Goal: Task Accomplishment & Management: Use online tool/utility

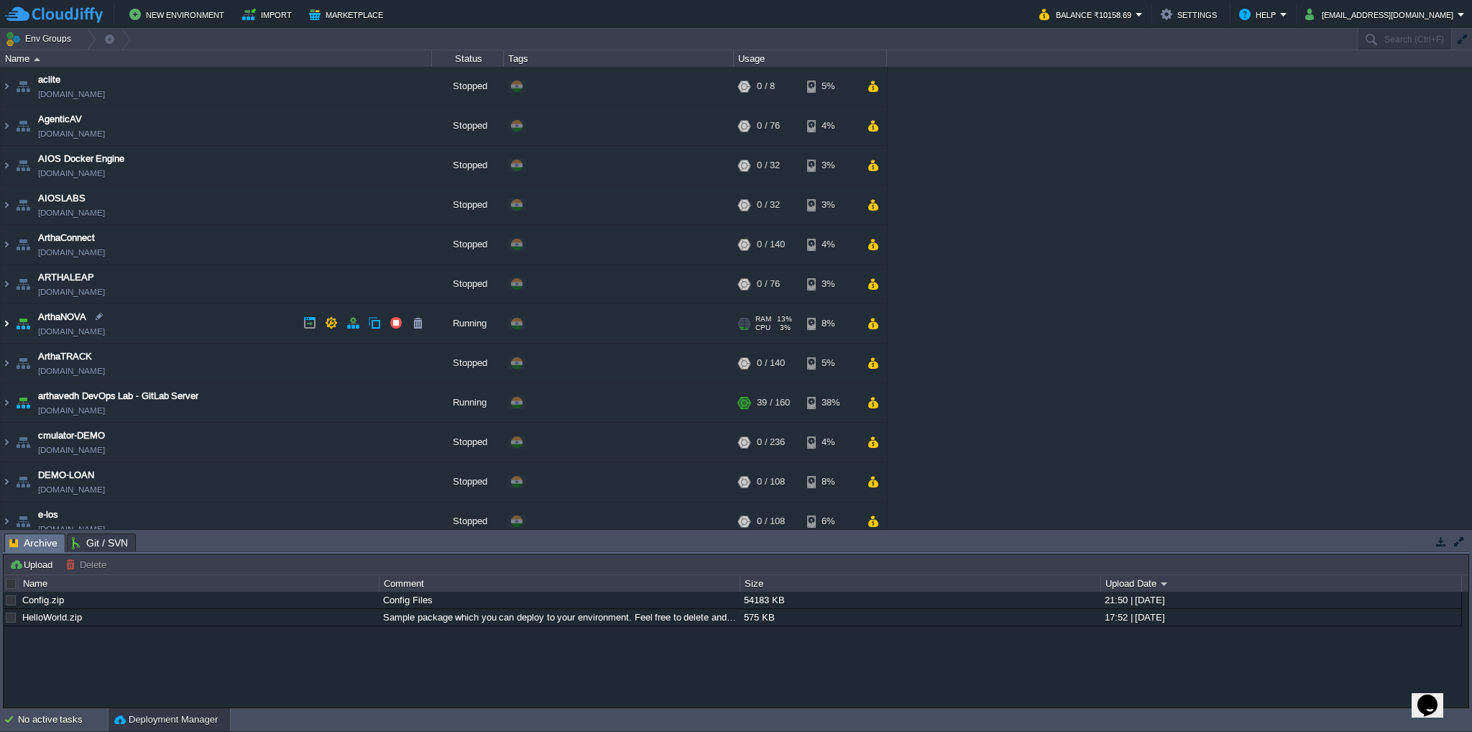
click at [4, 324] on img at bounding box center [6, 323] width 11 height 39
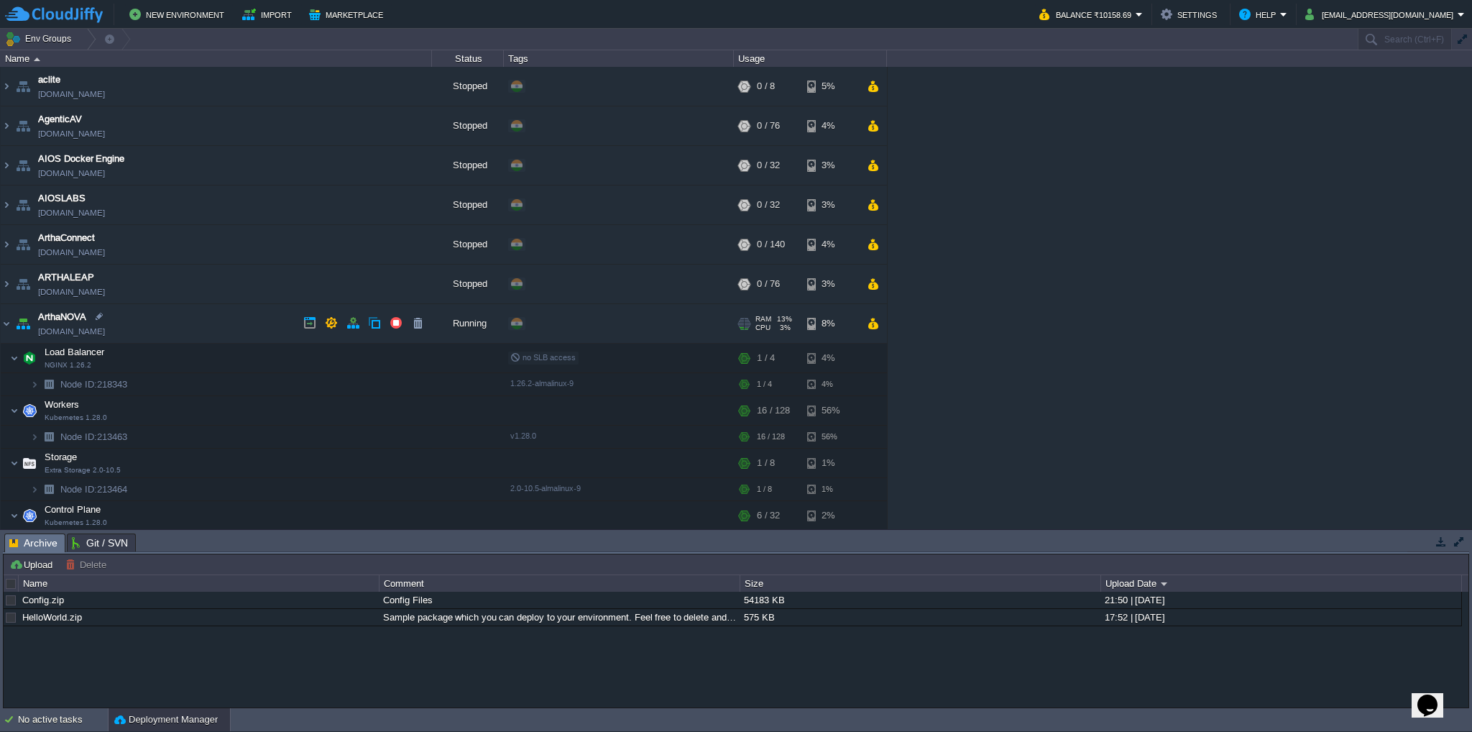
click at [75, 330] on link "[DOMAIN_NAME]" at bounding box center [71, 331] width 67 height 14
click at [259, 358] on button "button" at bounding box center [259, 356] width 13 height 13
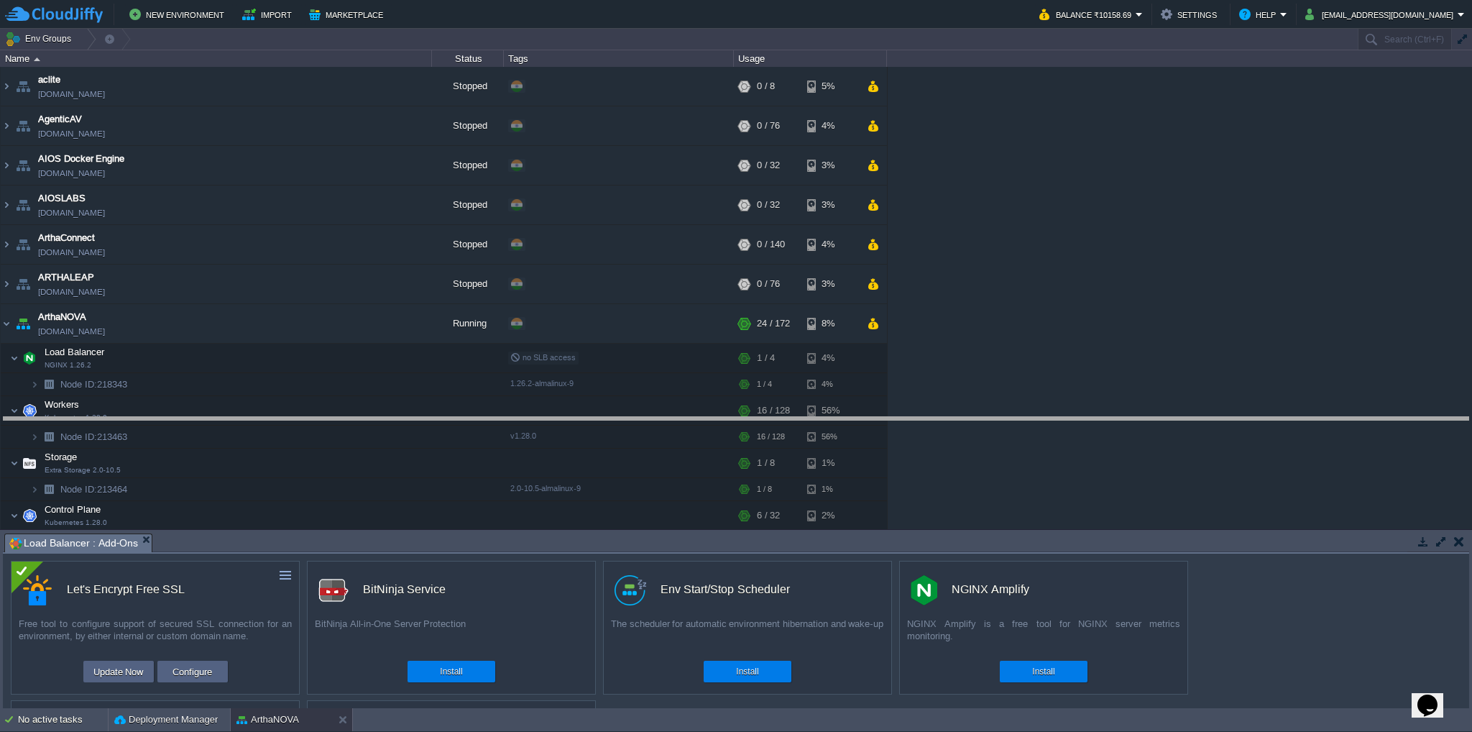
drag, startPoint x: 935, startPoint y: 540, endPoint x: 952, endPoint y: 424, distance: 117.6
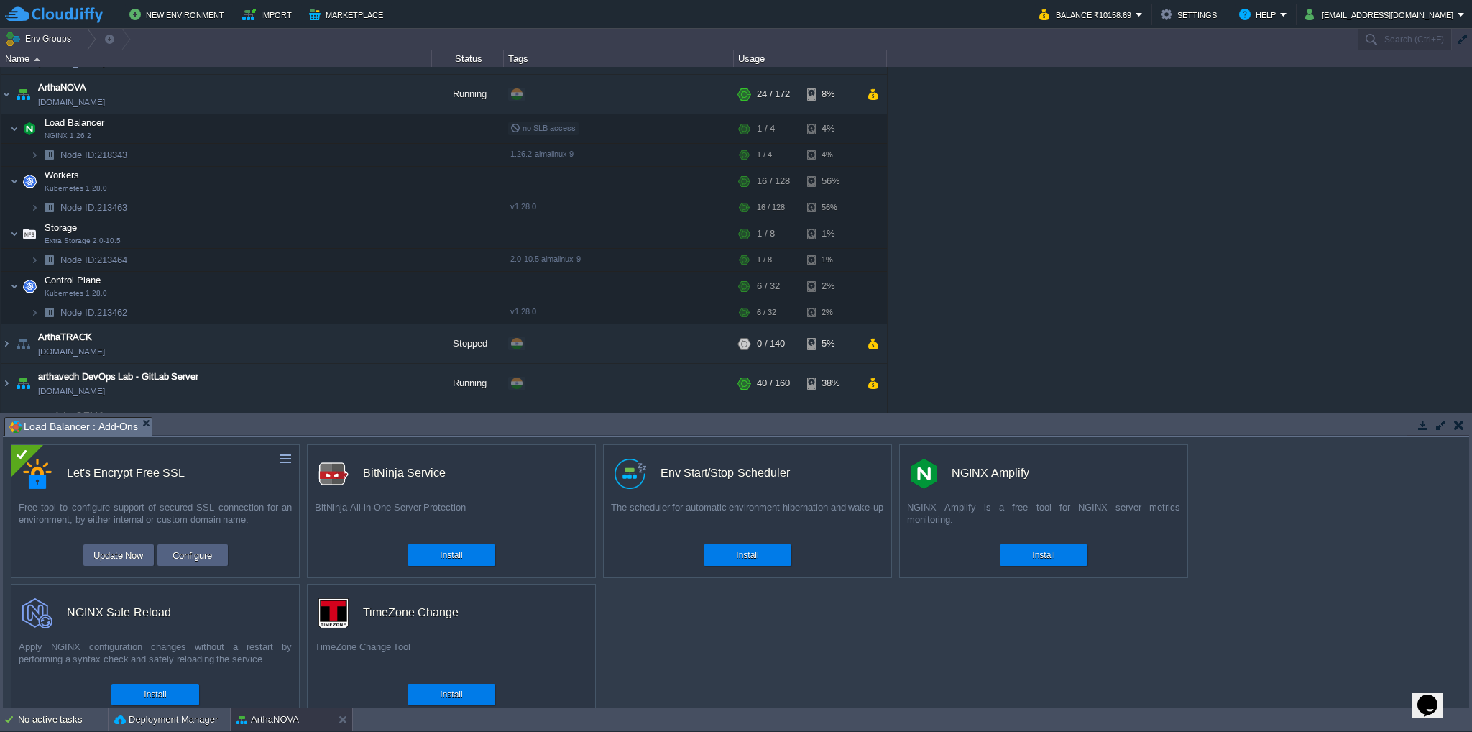
scroll to position [216, 0]
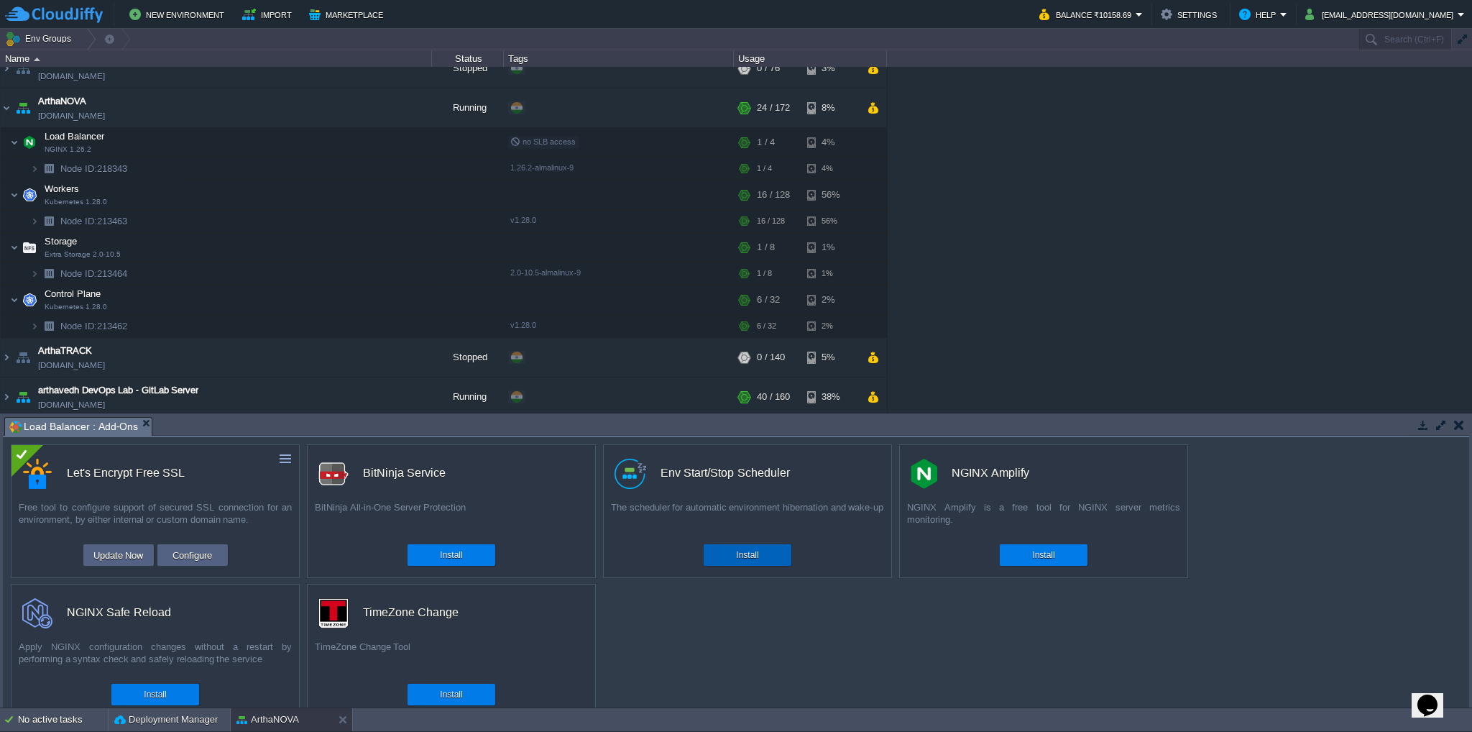
click at [750, 556] on button "Install" at bounding box center [747, 555] width 22 height 14
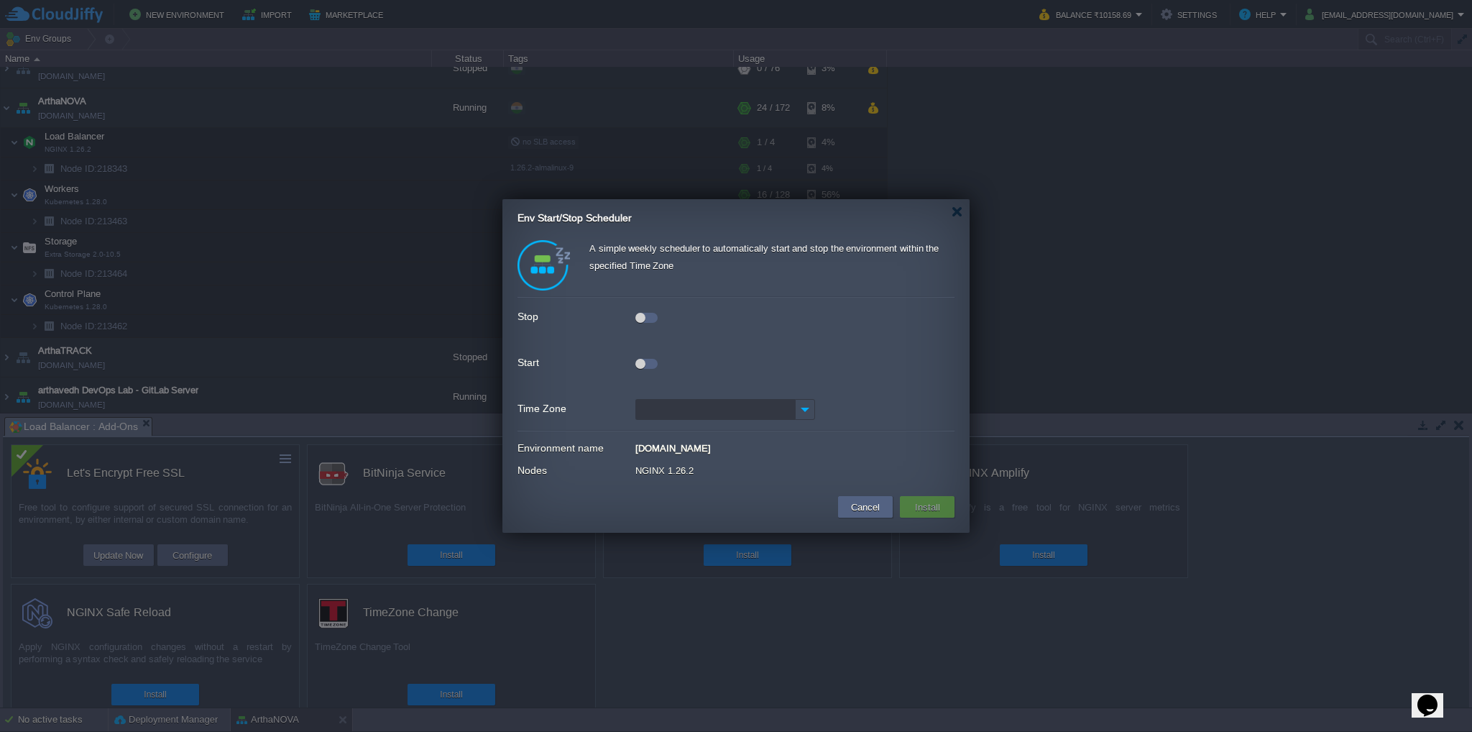
click at [648, 318] on div at bounding box center [646, 318] width 22 height 10
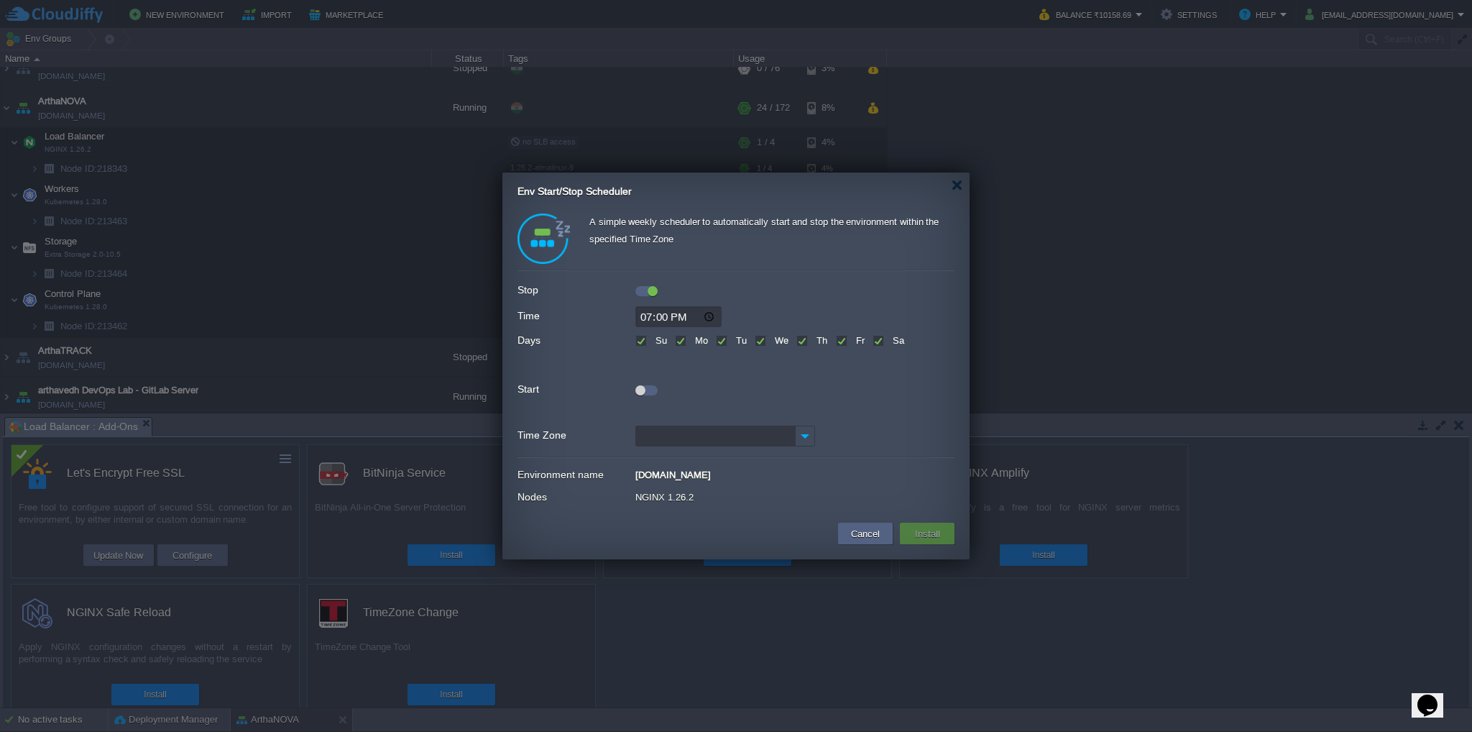
click at [648, 388] on div at bounding box center [646, 390] width 22 height 10
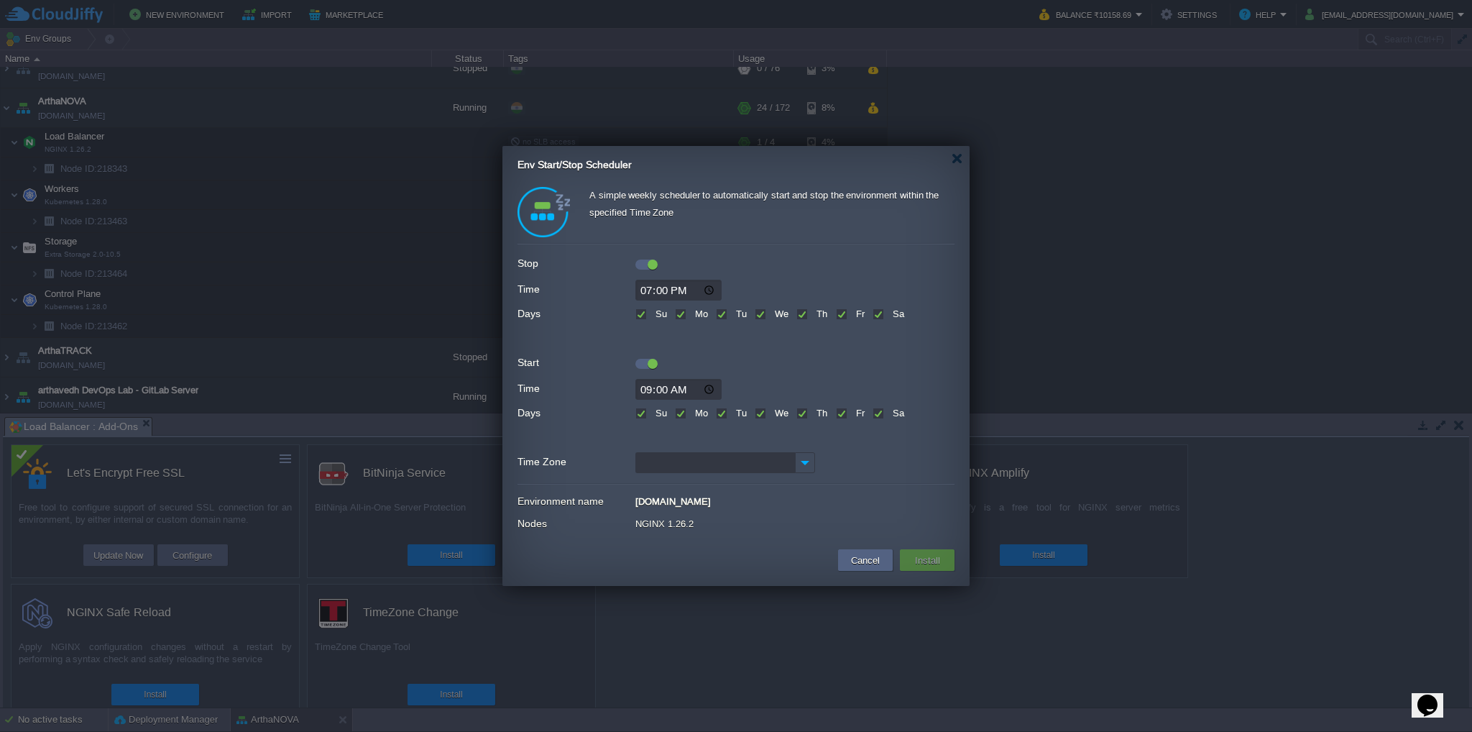
click at [889, 412] on label "Sa" at bounding box center [896, 412] width 15 height 11
click at [878, 412] on input "Sa" at bounding box center [876, 414] width 9 height 9
checkbox input "false"
click at [652, 410] on label "Su" at bounding box center [659, 412] width 15 height 11
click at [642, 410] on input "Su" at bounding box center [639, 414] width 9 height 9
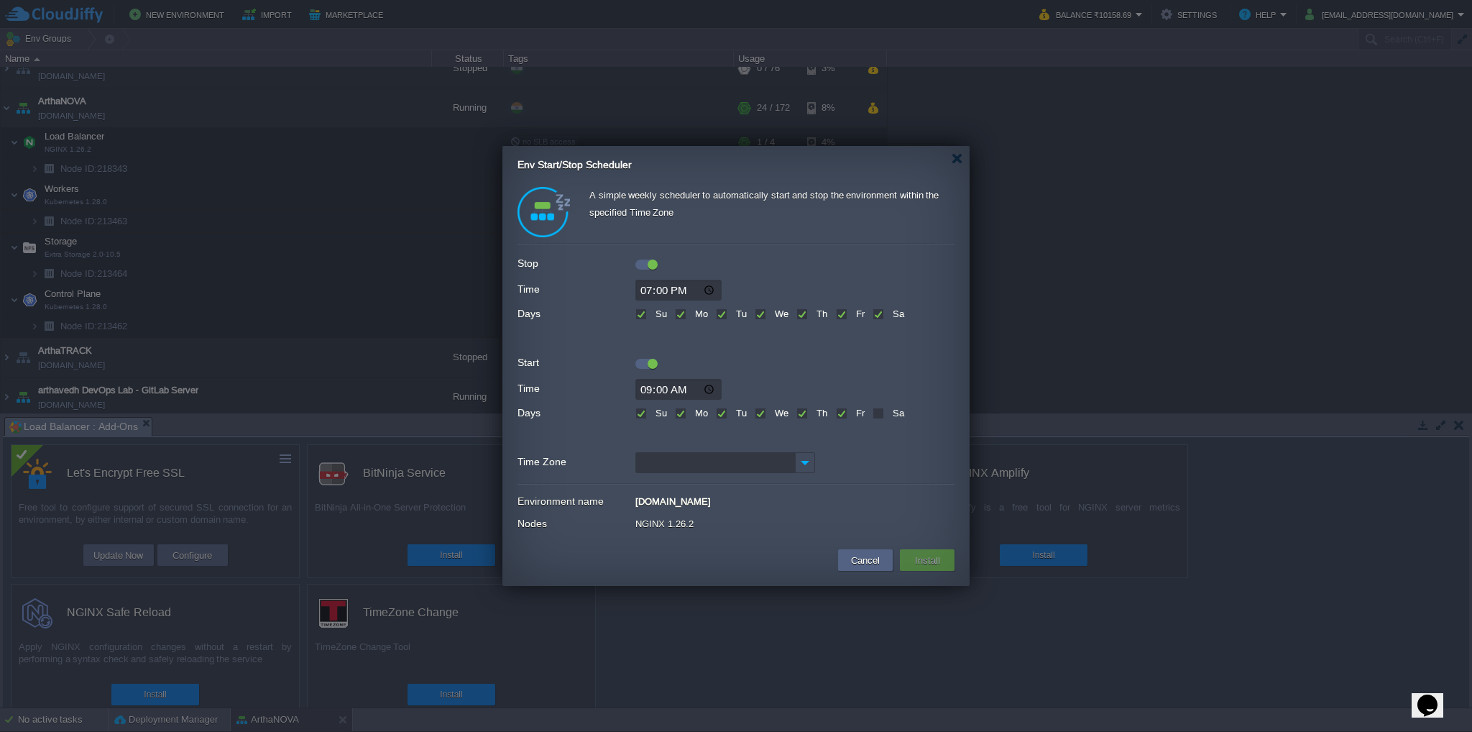
checkbox input "false"
click at [642, 363] on div at bounding box center [646, 364] width 22 height 10
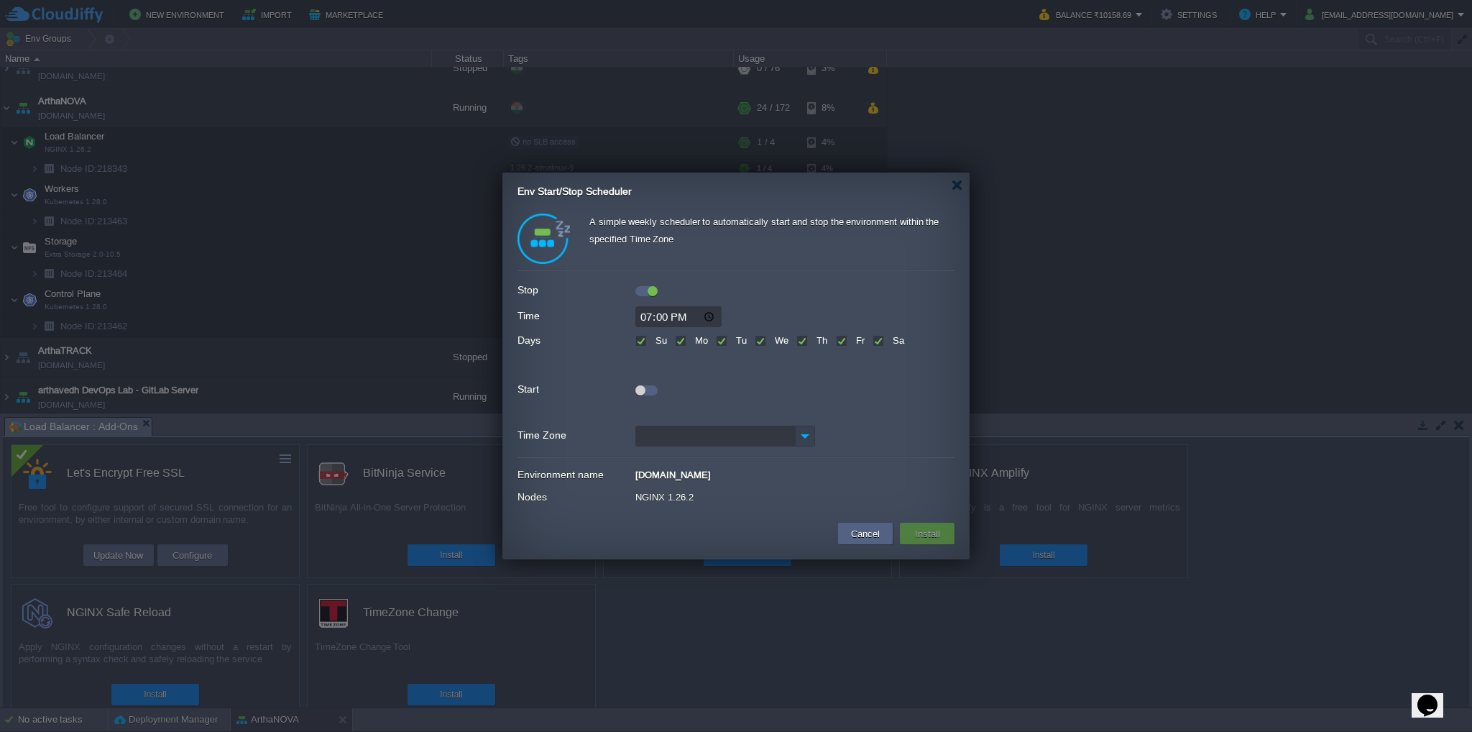
click at [802, 437] on img at bounding box center [805, 435] width 20 height 21
type input "IST (GMT+05:30)"
click at [716, 461] on div "IST (GMT+05:30)" at bounding box center [725, 459] width 178 height 25
click at [914, 399] on form "Stop Time 19:00 Days Su Mo Tu We Th Fr Sa Start Time 09:00 Days Su Mo Tu We Th …" at bounding box center [735, 363] width 437 height 172
click at [846, 534] on td "Cancel" at bounding box center [865, 533] width 55 height 22
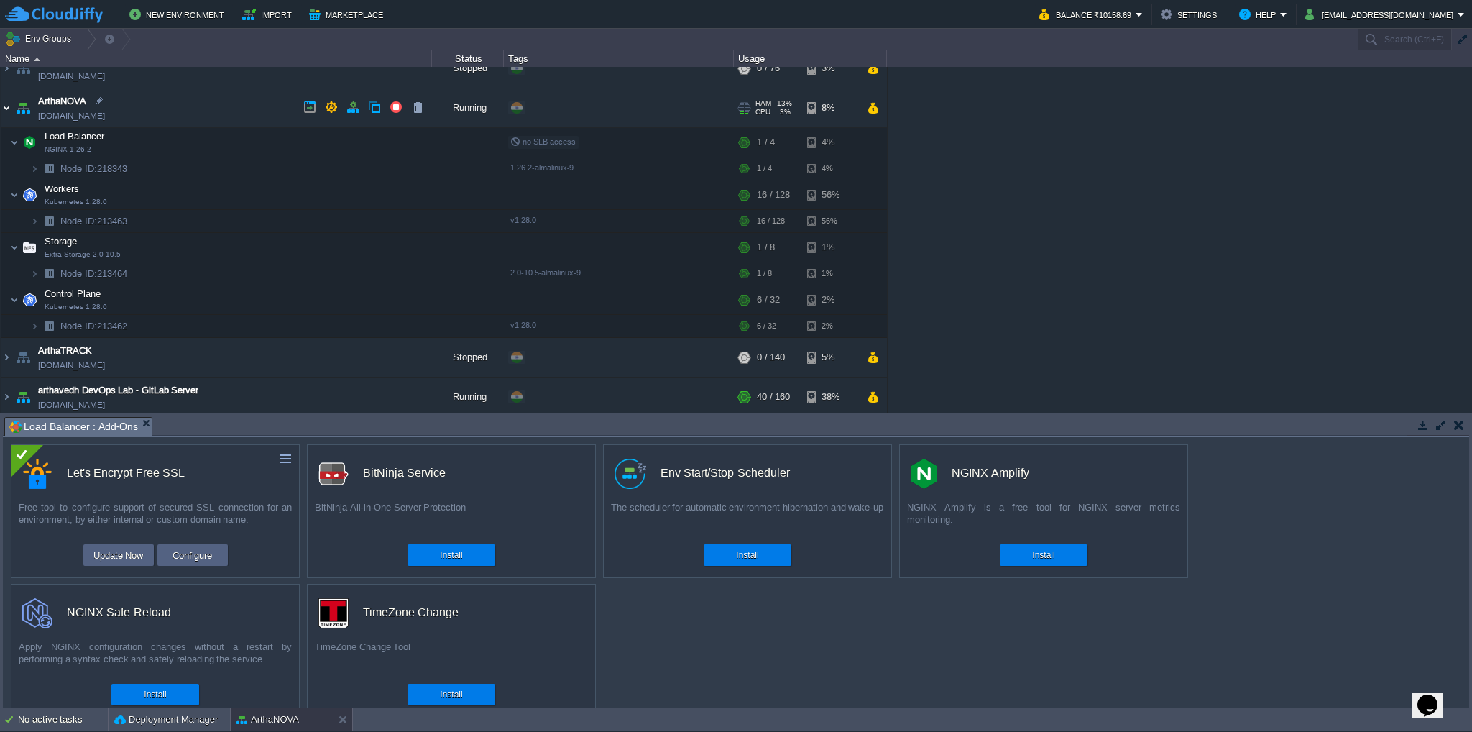
click at [4, 106] on img at bounding box center [6, 107] width 11 height 39
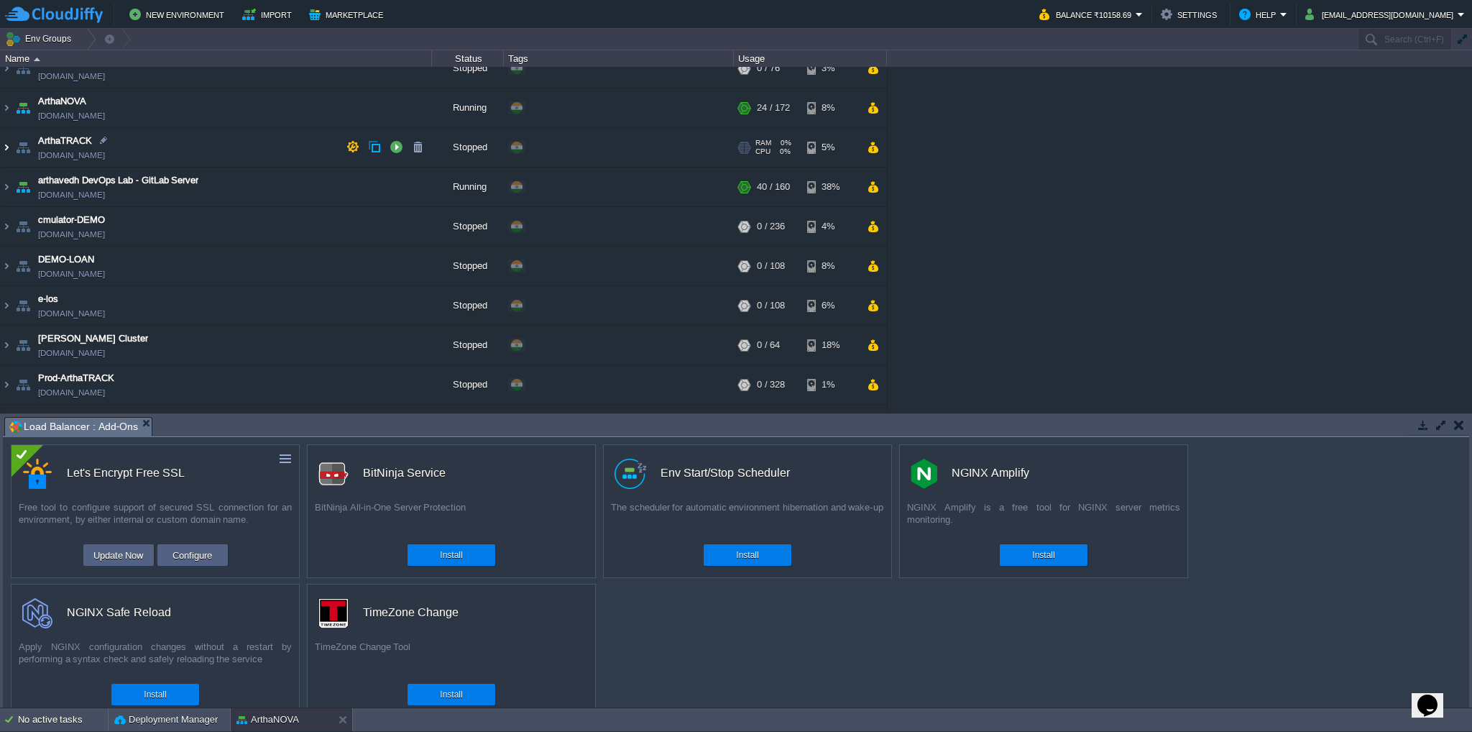
click at [6, 147] on img at bounding box center [6, 147] width 11 height 39
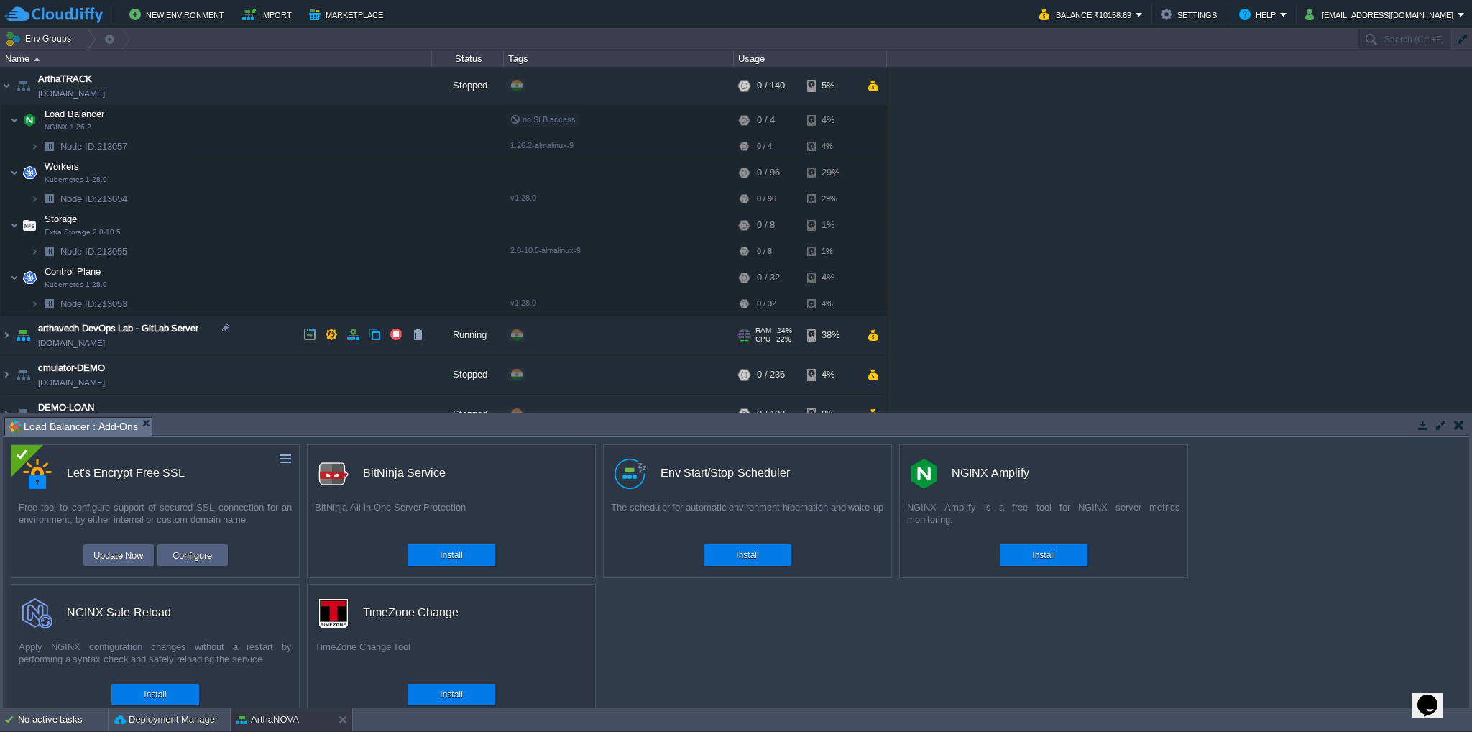
scroll to position [359, 0]
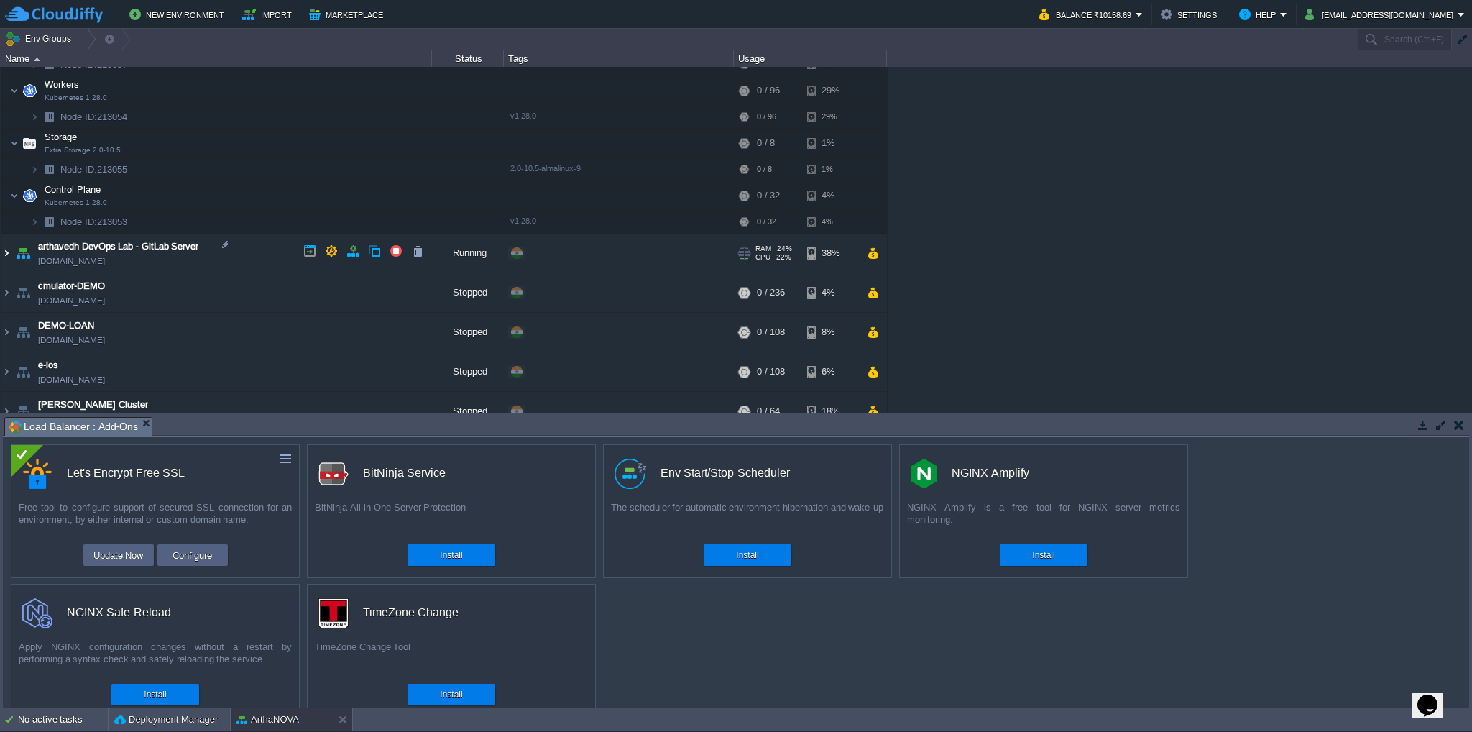
click at [2, 252] on img at bounding box center [6, 253] width 11 height 39
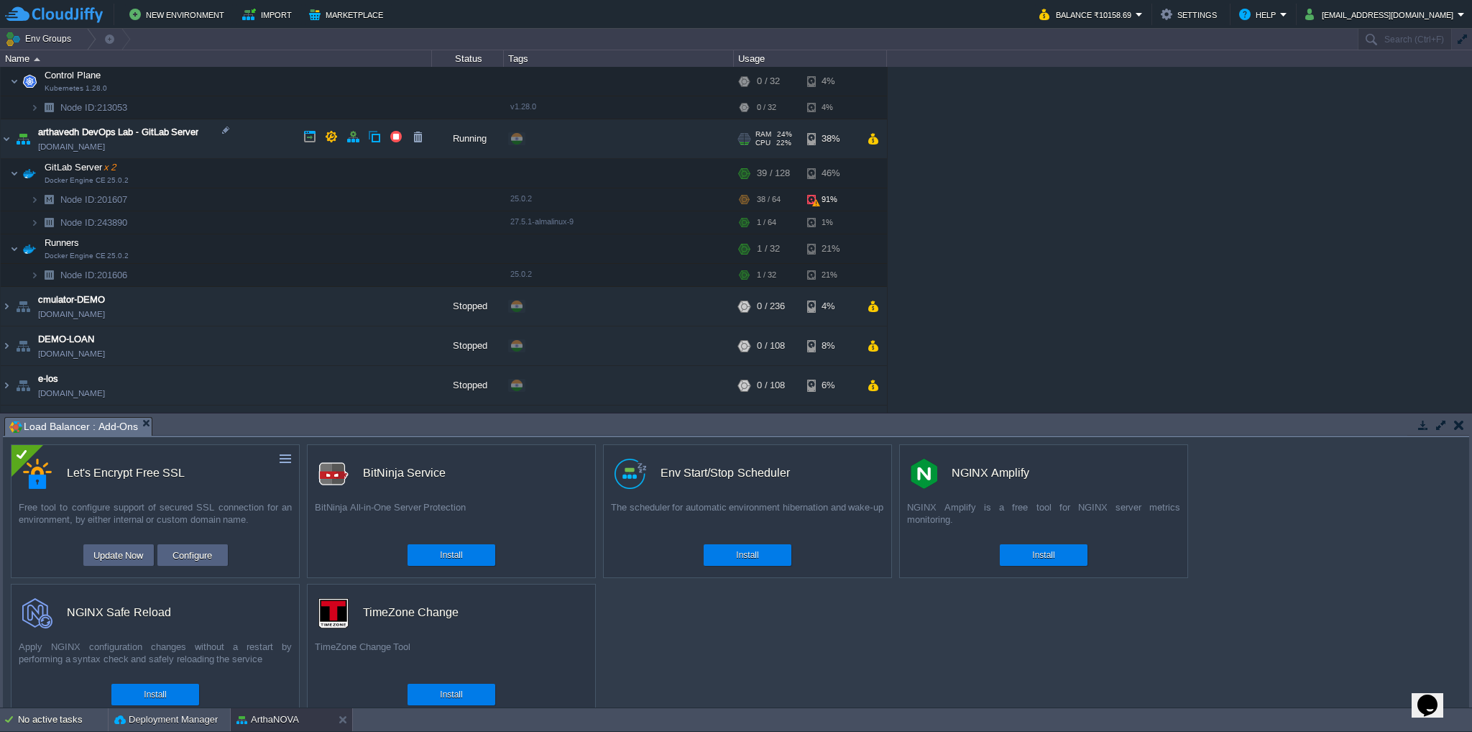
scroll to position [503, 0]
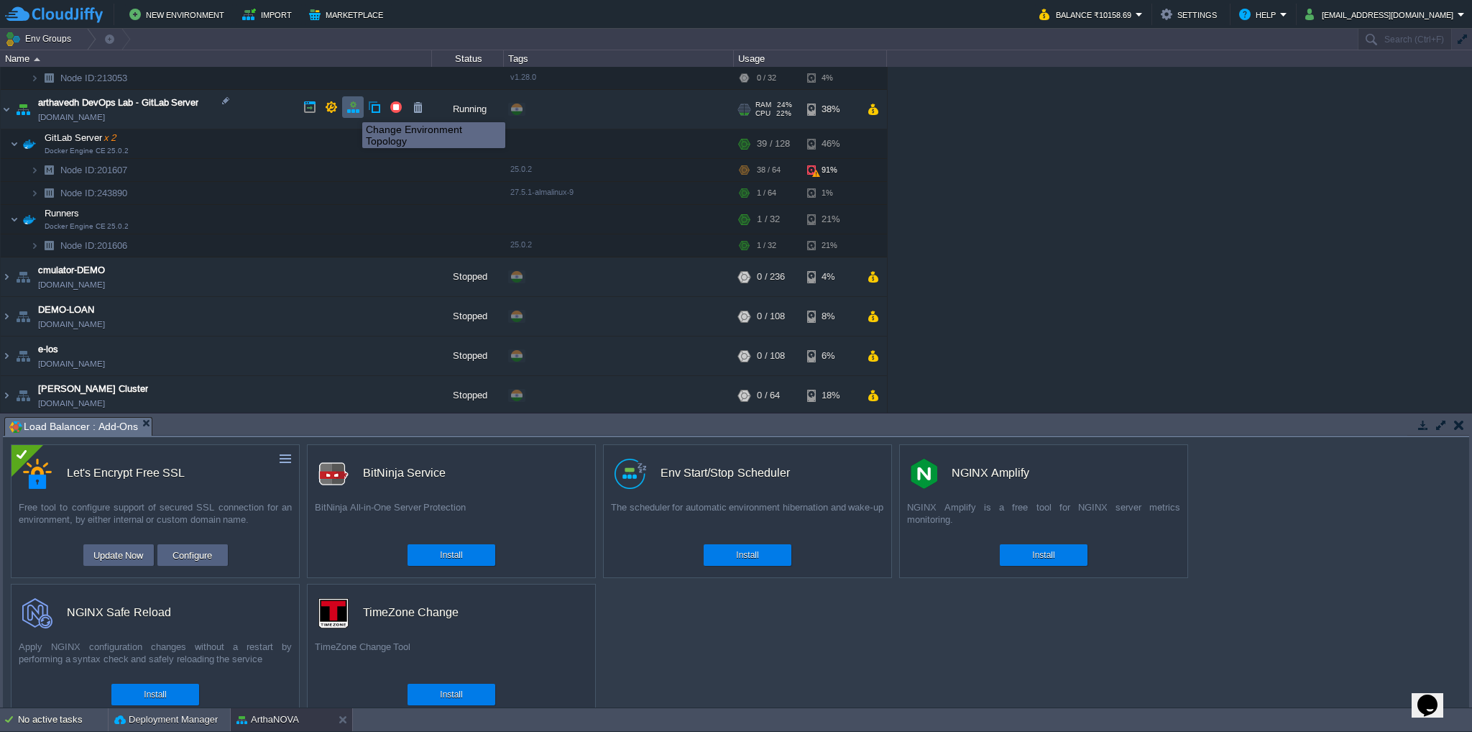
click at [351, 109] on button "button" at bounding box center [352, 107] width 13 height 13
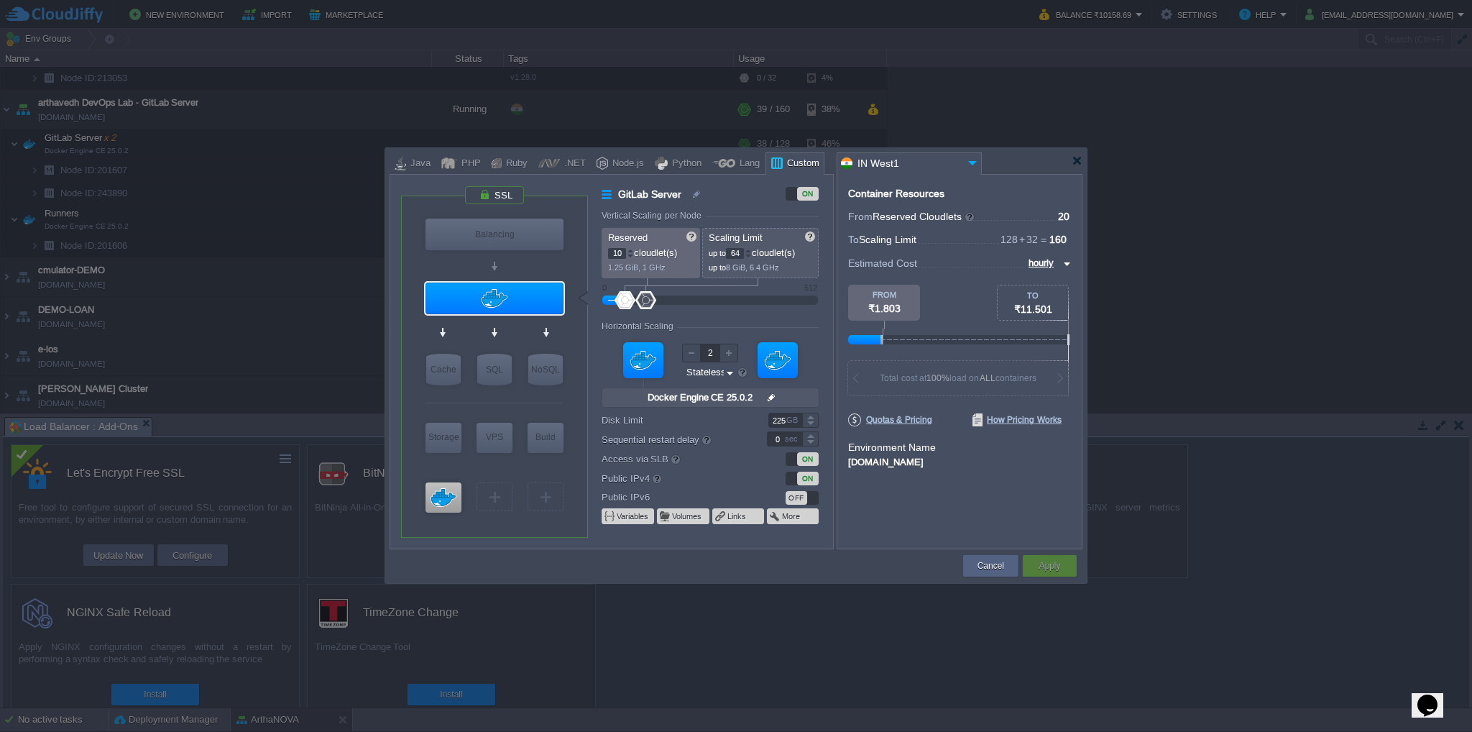
click at [809, 416] on div at bounding box center [810, 416] width 17 height 7
click at [812, 349] on div "VM VM" at bounding box center [710, 371] width 217 height 77
click at [729, 352] on div at bounding box center [728, 353] width 19 height 19
type input "2"
click at [690, 354] on div at bounding box center [691, 353] width 19 height 19
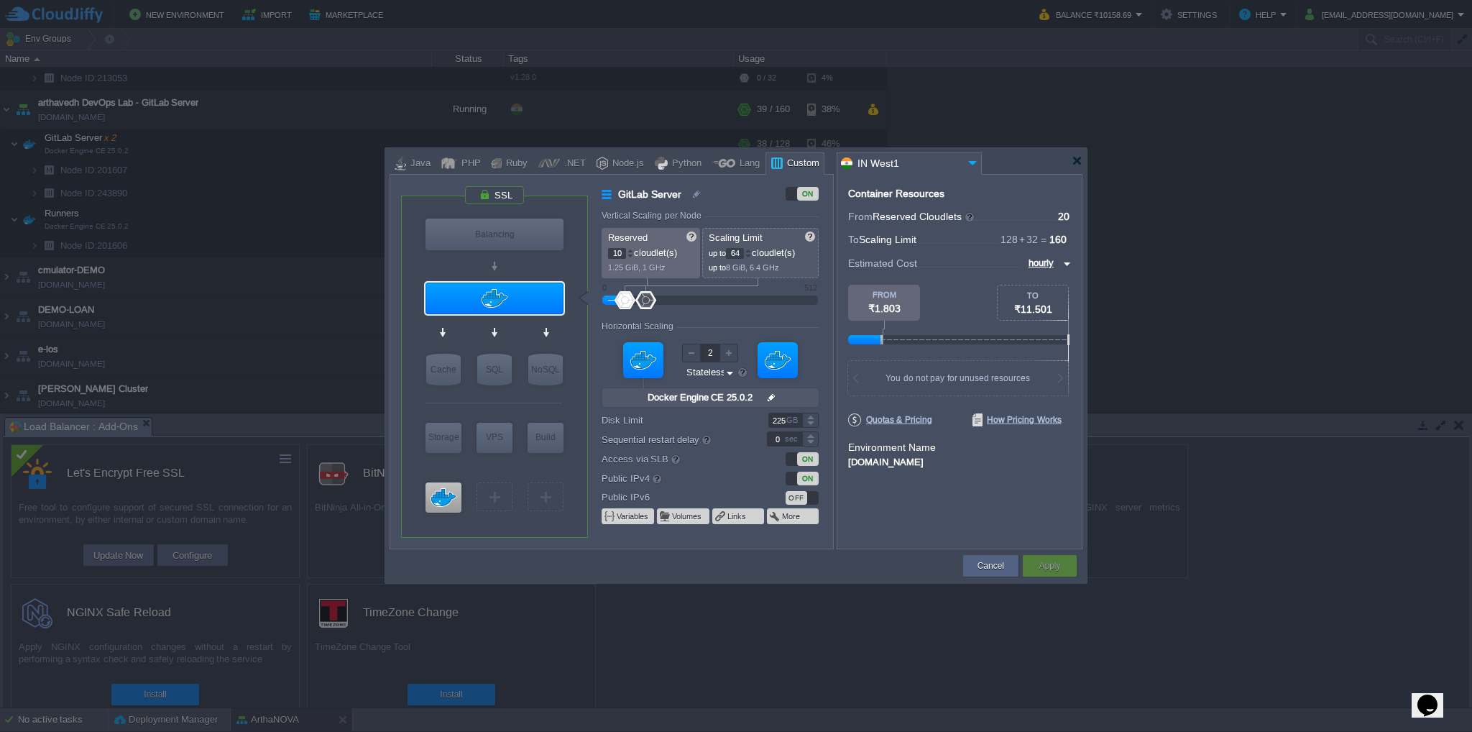
click at [801, 314] on form "Vertical Scaling per Node Reserved 10 cloudlet(s) 1.25 GiB, 1 GHz Scaling Limit…" at bounding box center [717, 380] width 231 height 338
click at [995, 566] on button "Cancel" at bounding box center [990, 565] width 27 height 14
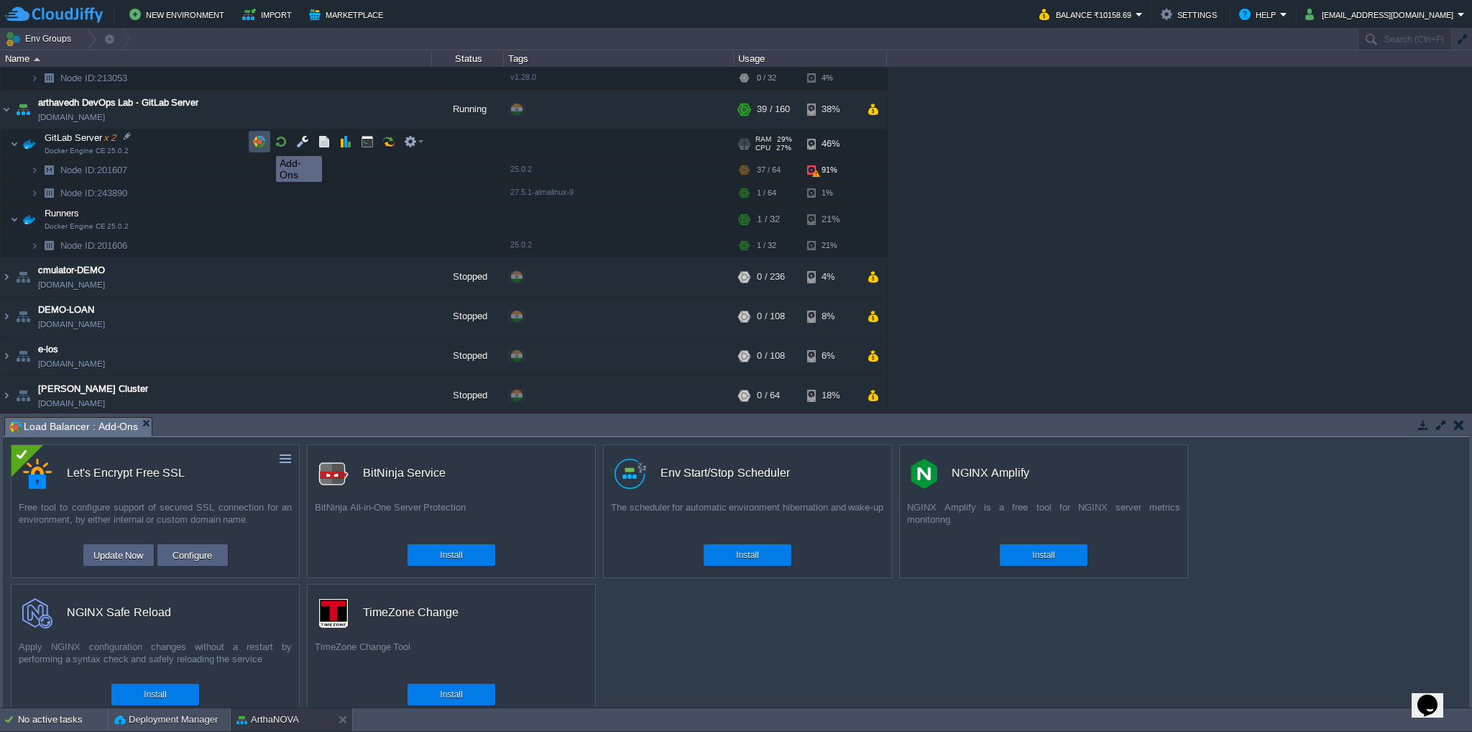
click at [257, 144] on button "button" at bounding box center [259, 141] width 13 height 13
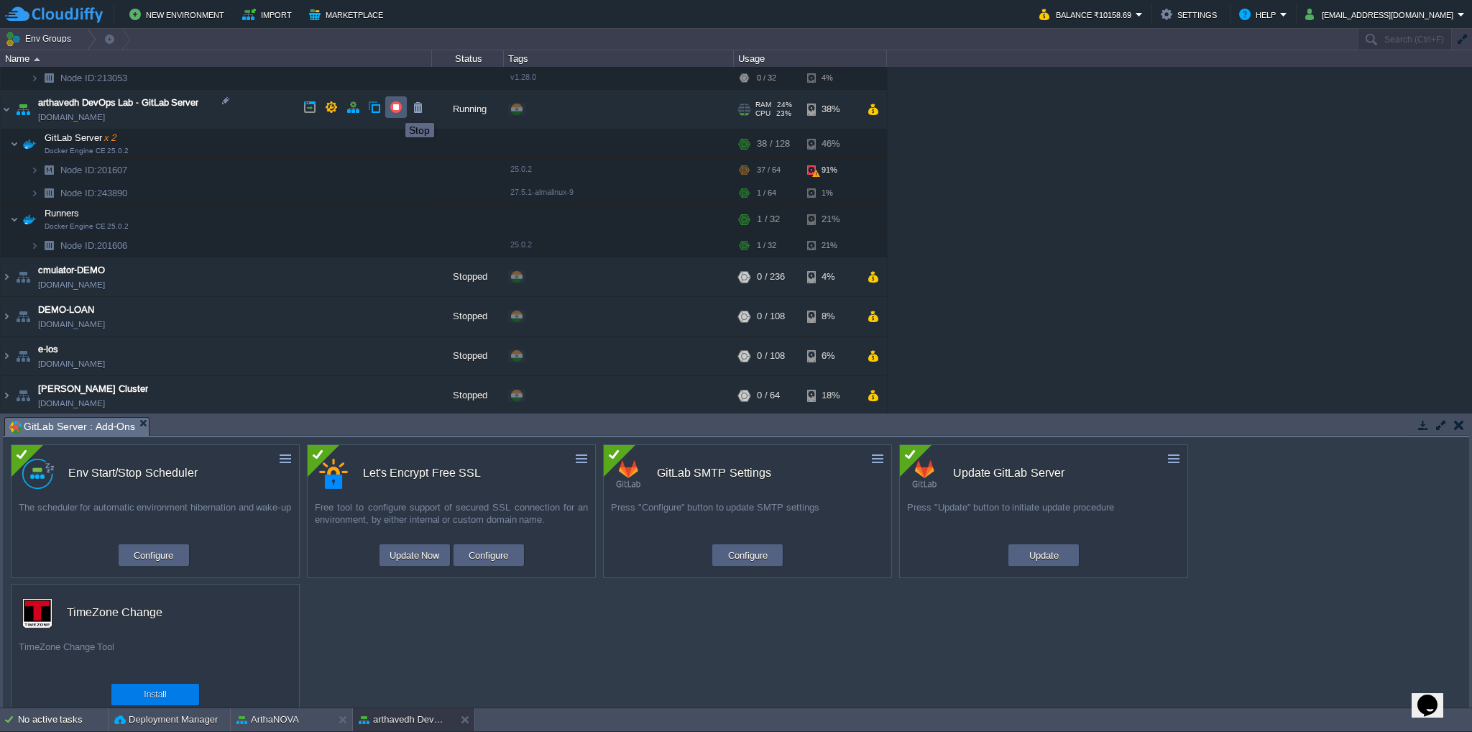
click at [395, 110] on button "button" at bounding box center [396, 107] width 13 height 13
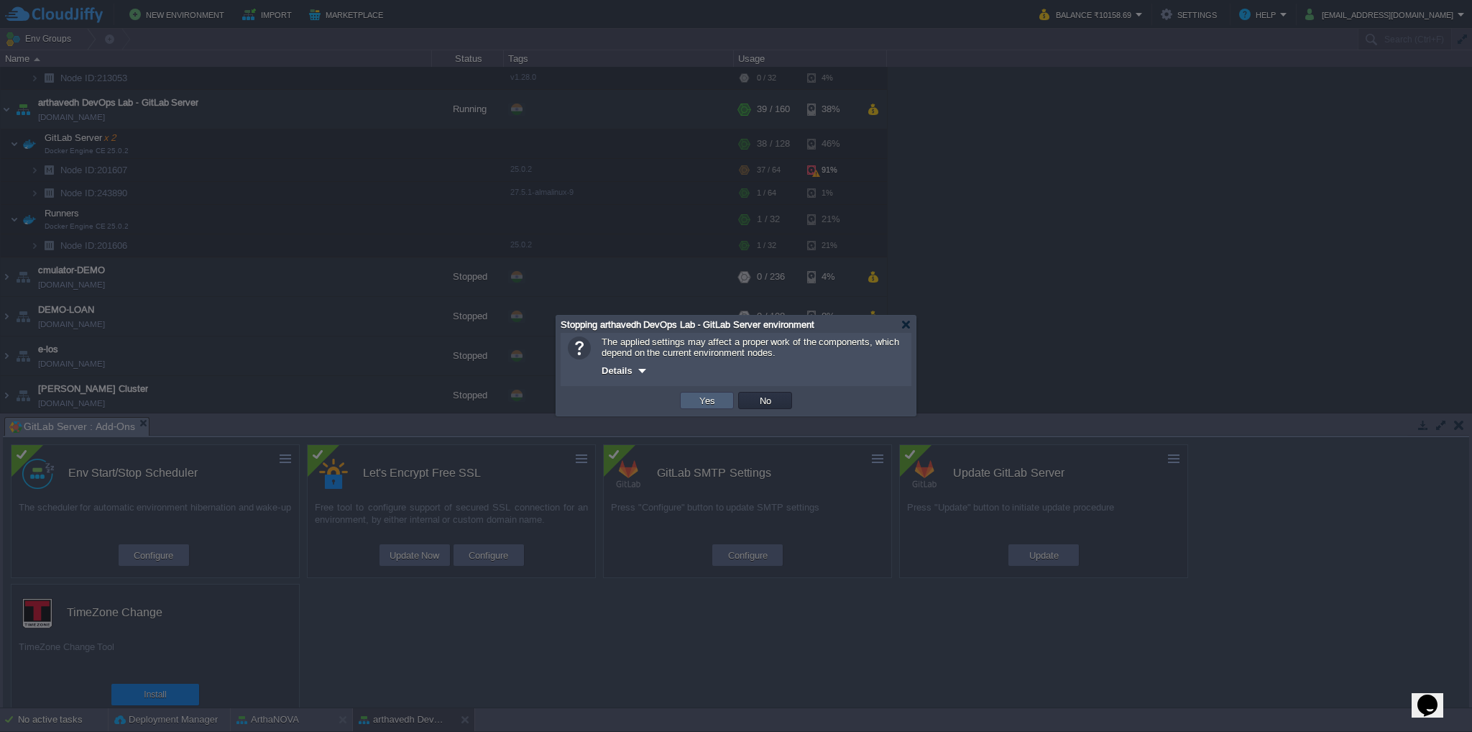
click at [695, 398] on button "Yes" at bounding box center [707, 400] width 24 height 13
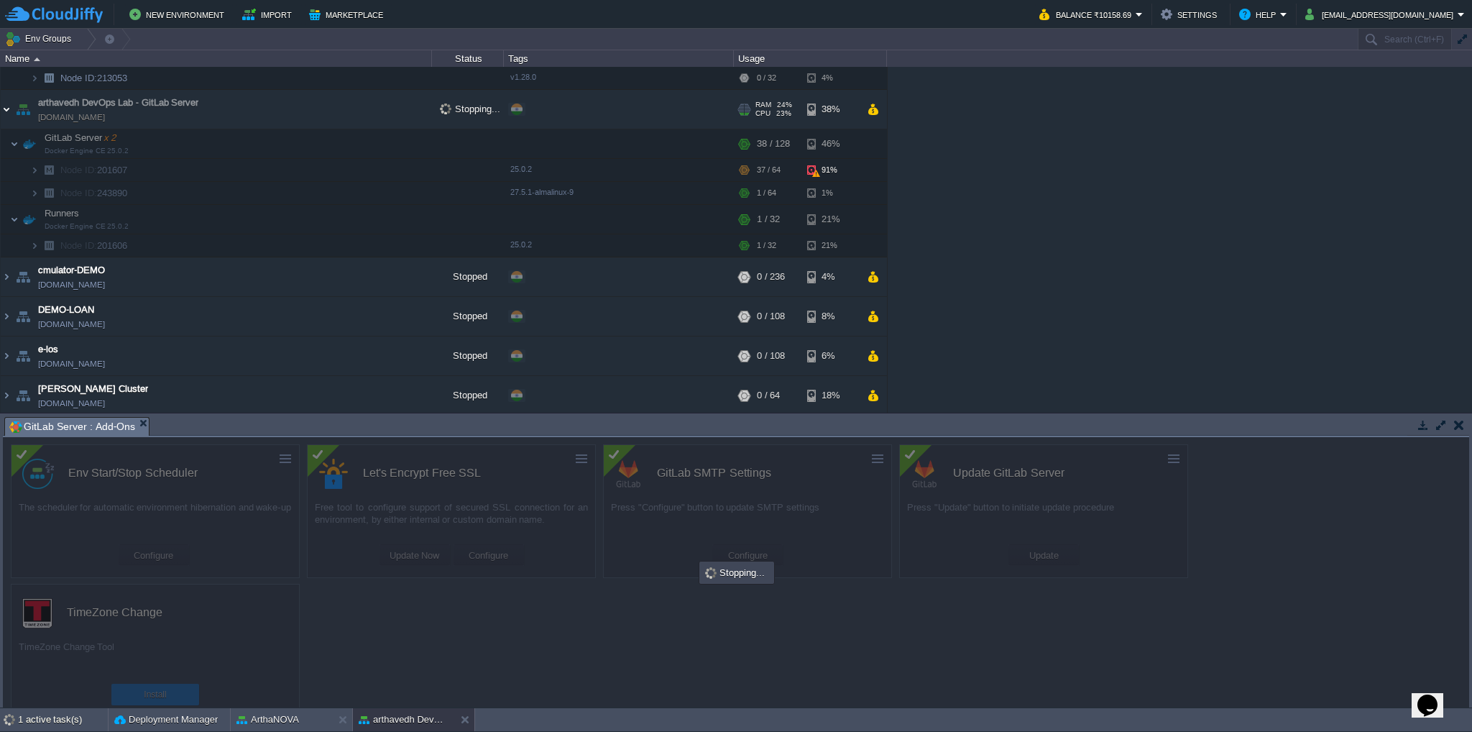
click at [6, 104] on img at bounding box center [6, 109] width 11 height 39
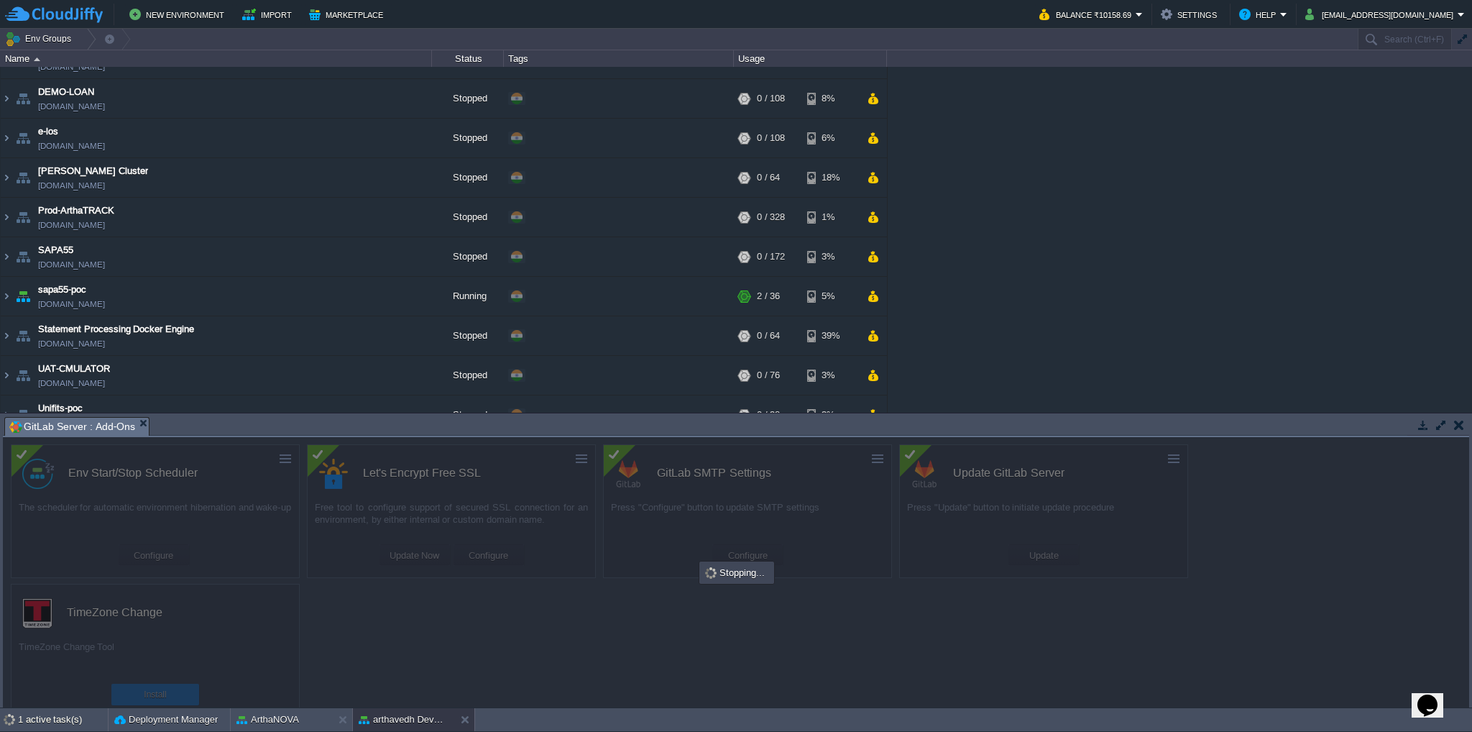
scroll to position [611, 0]
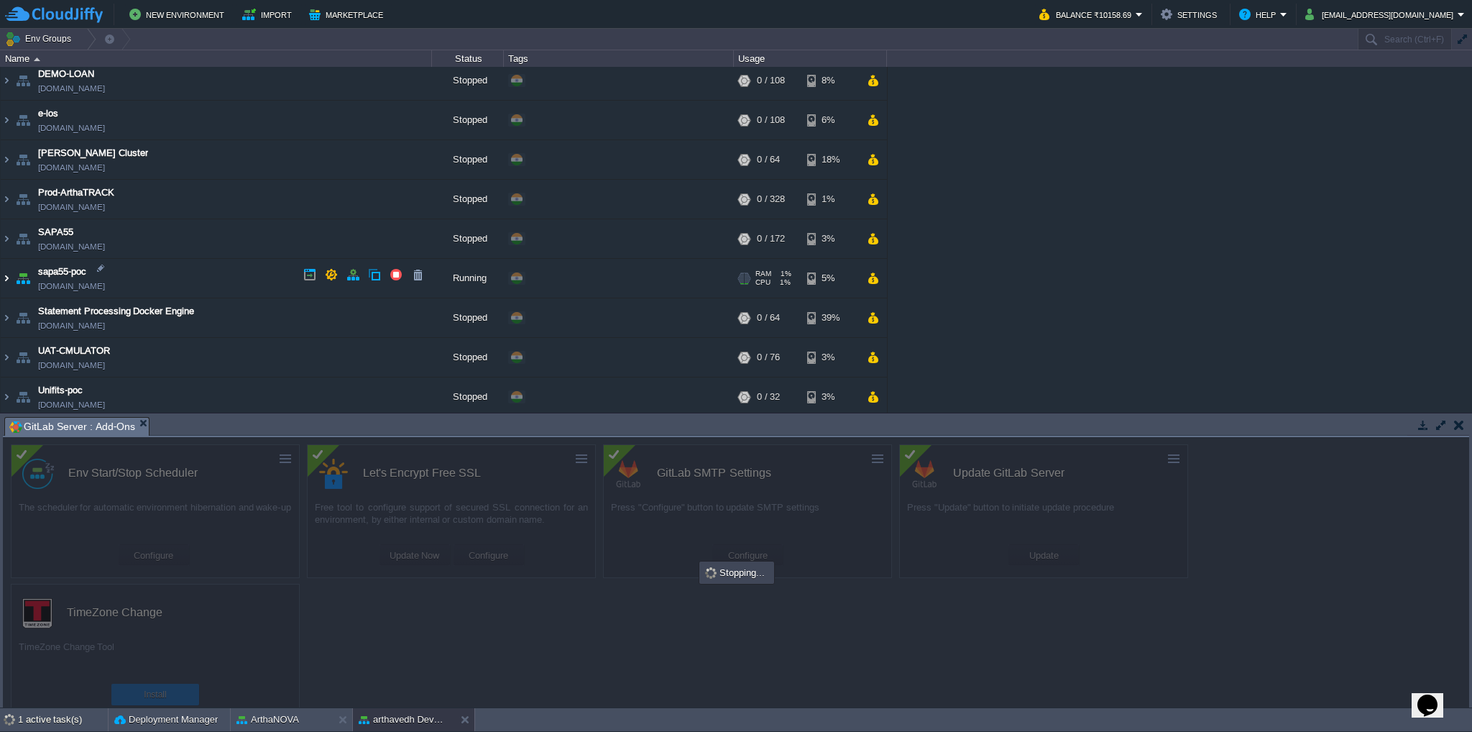
click at [4, 273] on img at bounding box center [6, 278] width 11 height 39
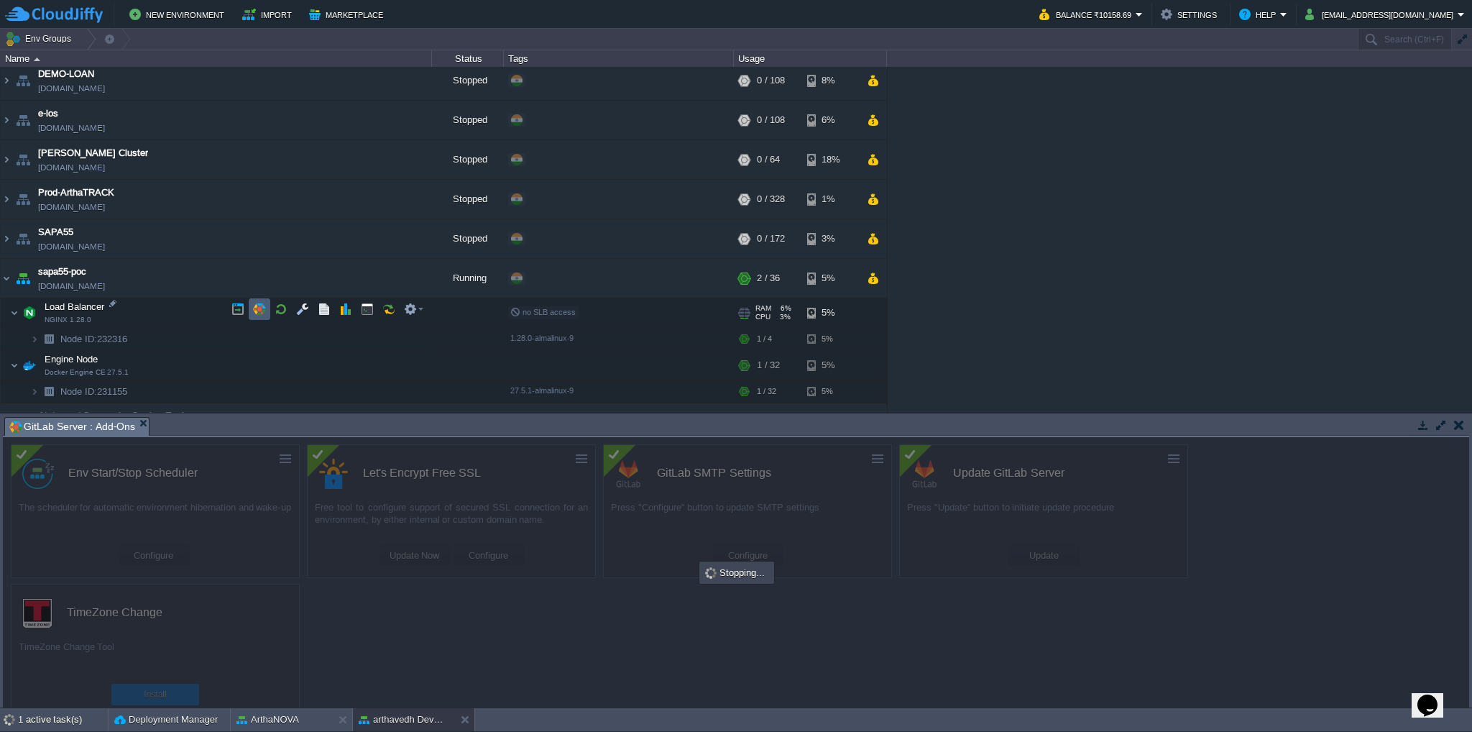
click at [257, 308] on button "button" at bounding box center [259, 309] width 13 height 13
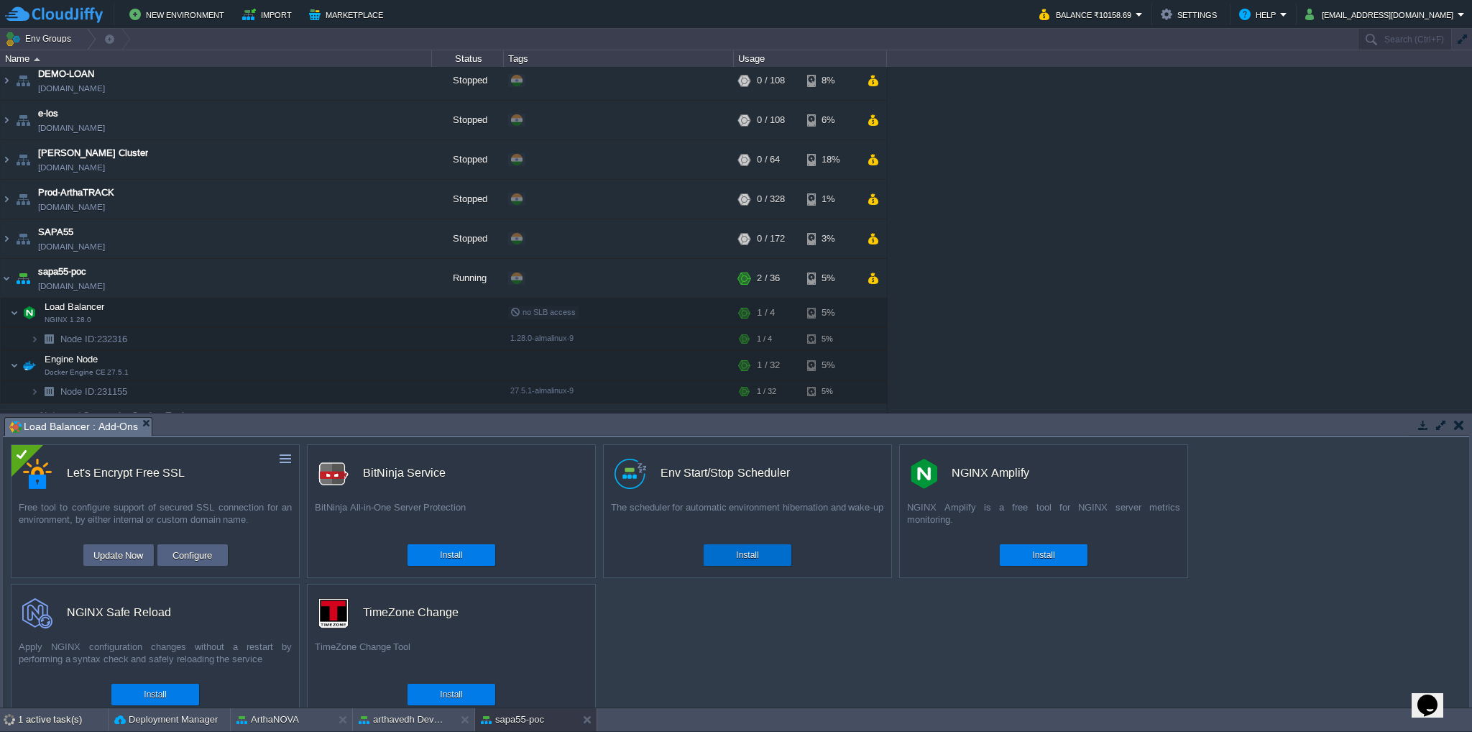
click at [733, 553] on div "Install" at bounding box center [747, 555] width 66 height 22
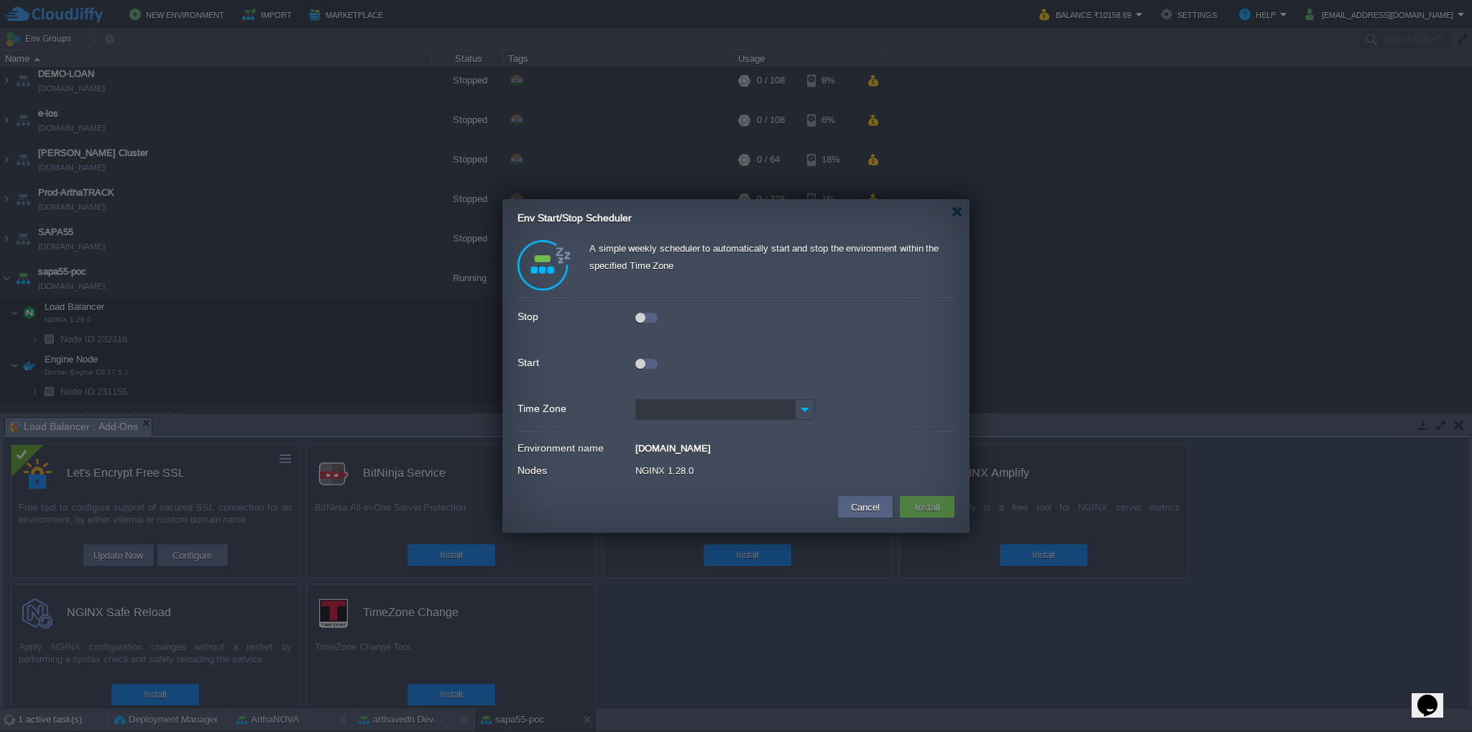
click at [650, 316] on div at bounding box center [646, 318] width 22 height 10
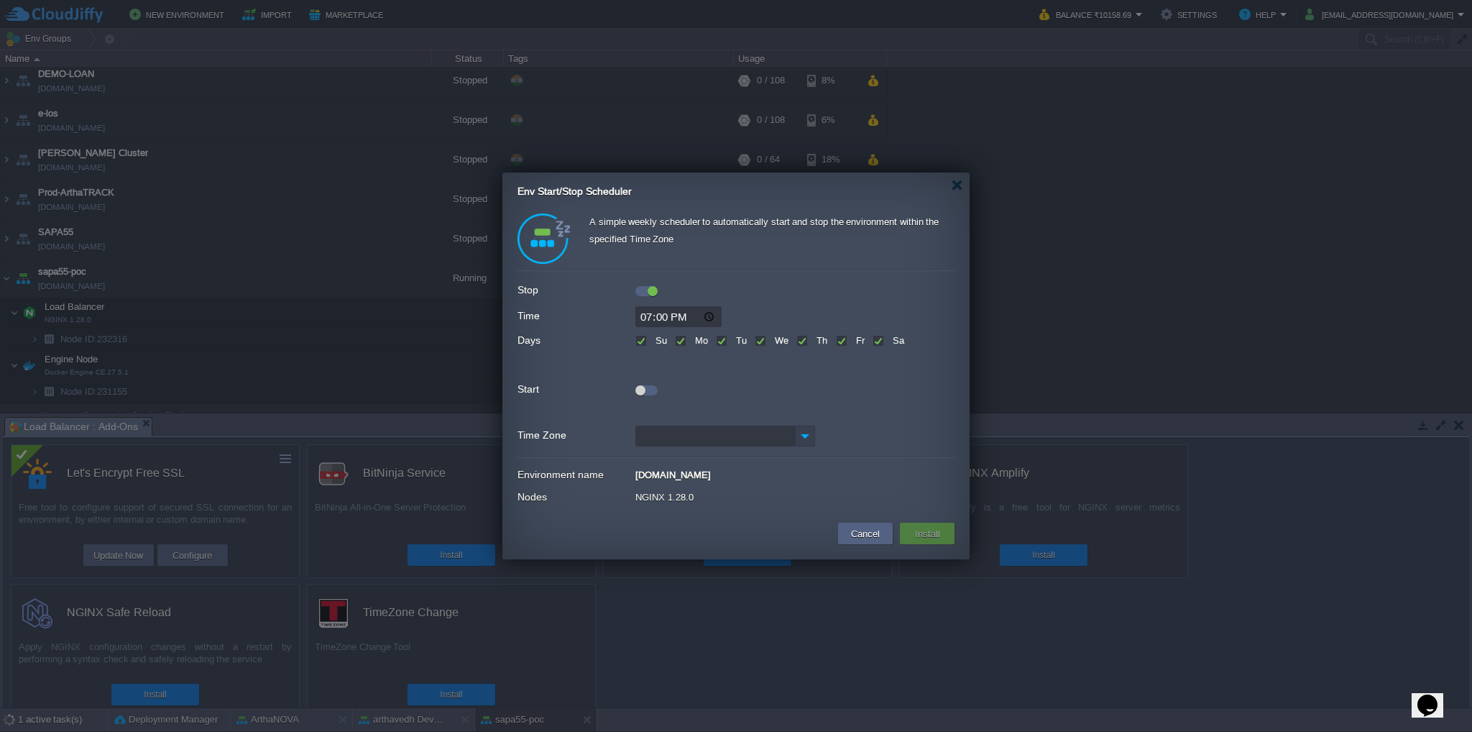
click at [796, 433] on img at bounding box center [805, 435] width 20 height 21
type input "IST (GMT+05:30)"
click at [727, 464] on div "IST (GMT+05:30)" at bounding box center [725, 459] width 178 height 25
click at [935, 530] on button "Install" at bounding box center [928, 533] width 34 height 17
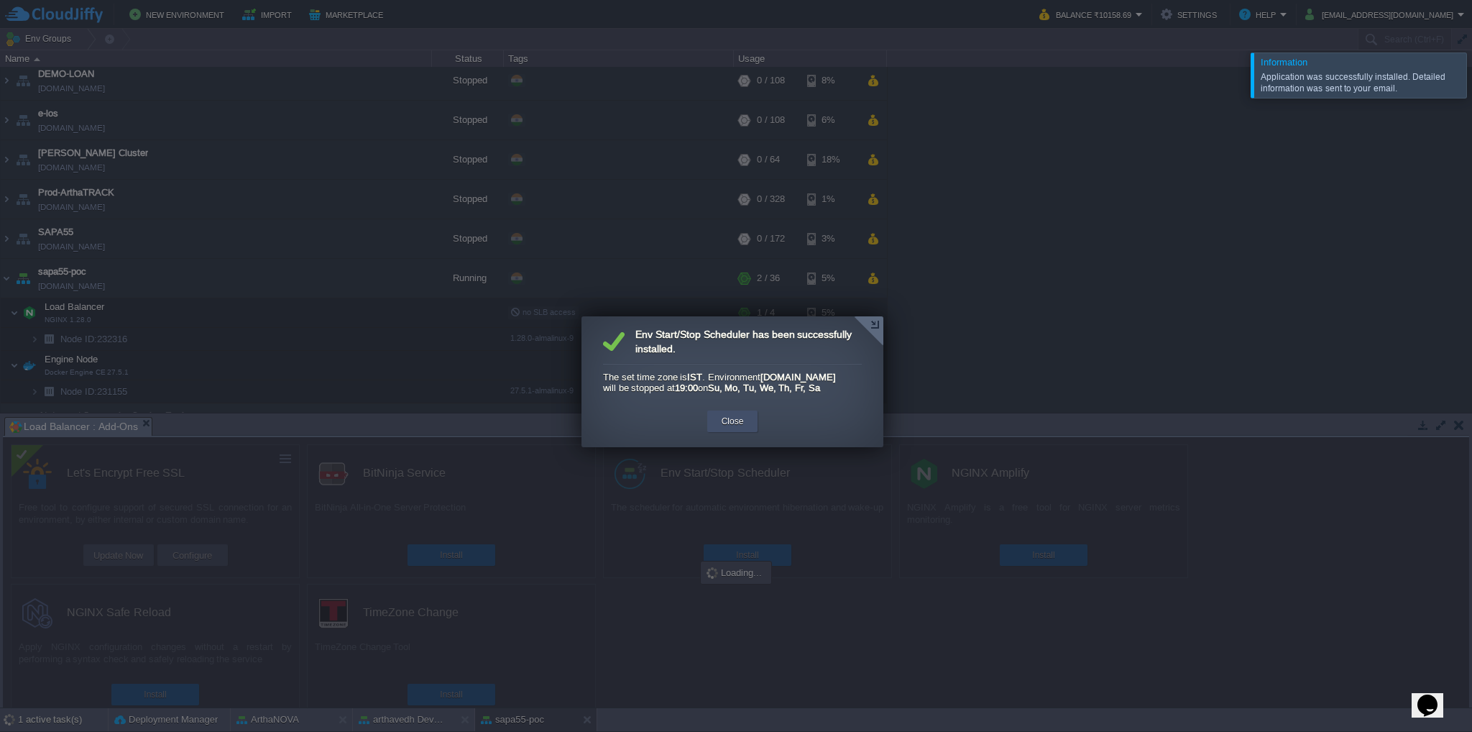
click at [740, 428] on button "Close" at bounding box center [733, 421] width 22 height 14
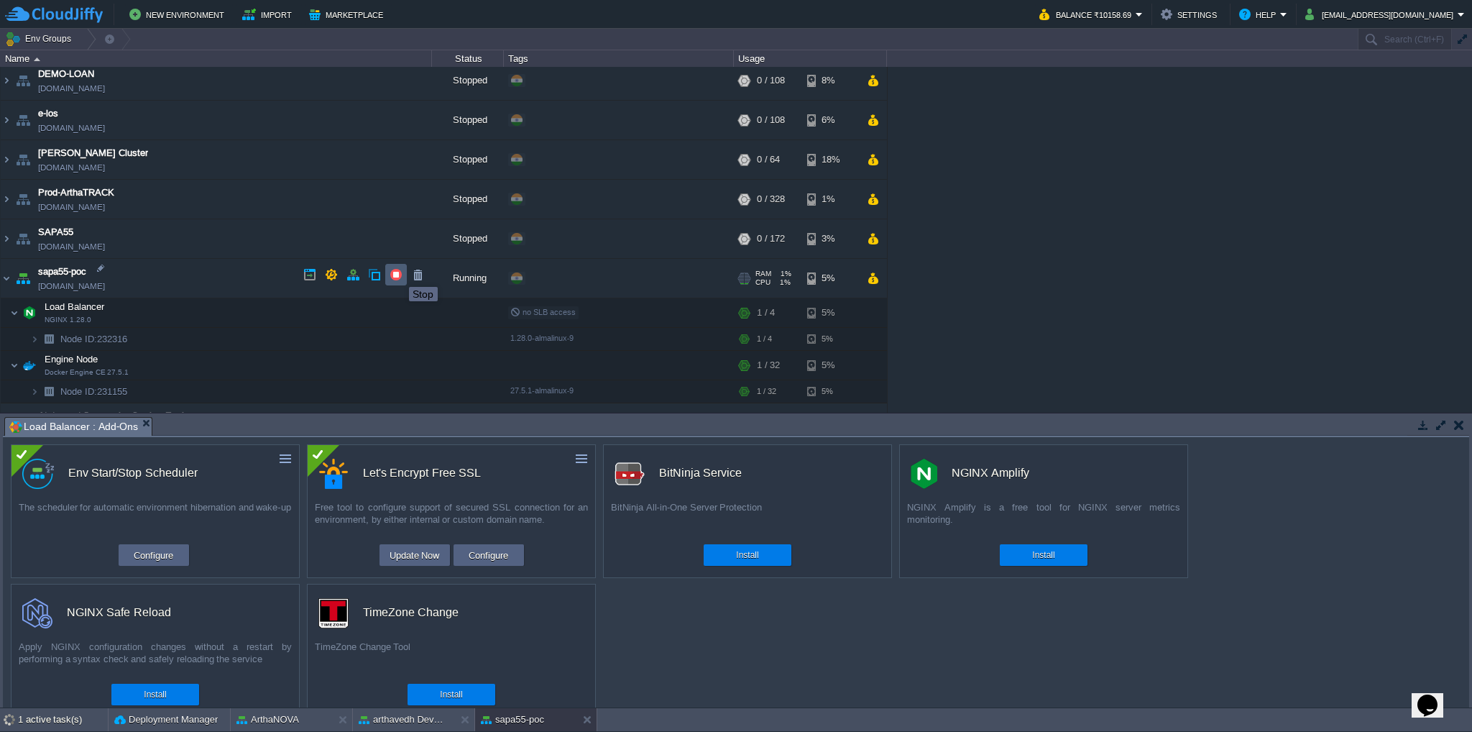
click at [398, 274] on button "button" at bounding box center [396, 274] width 13 height 13
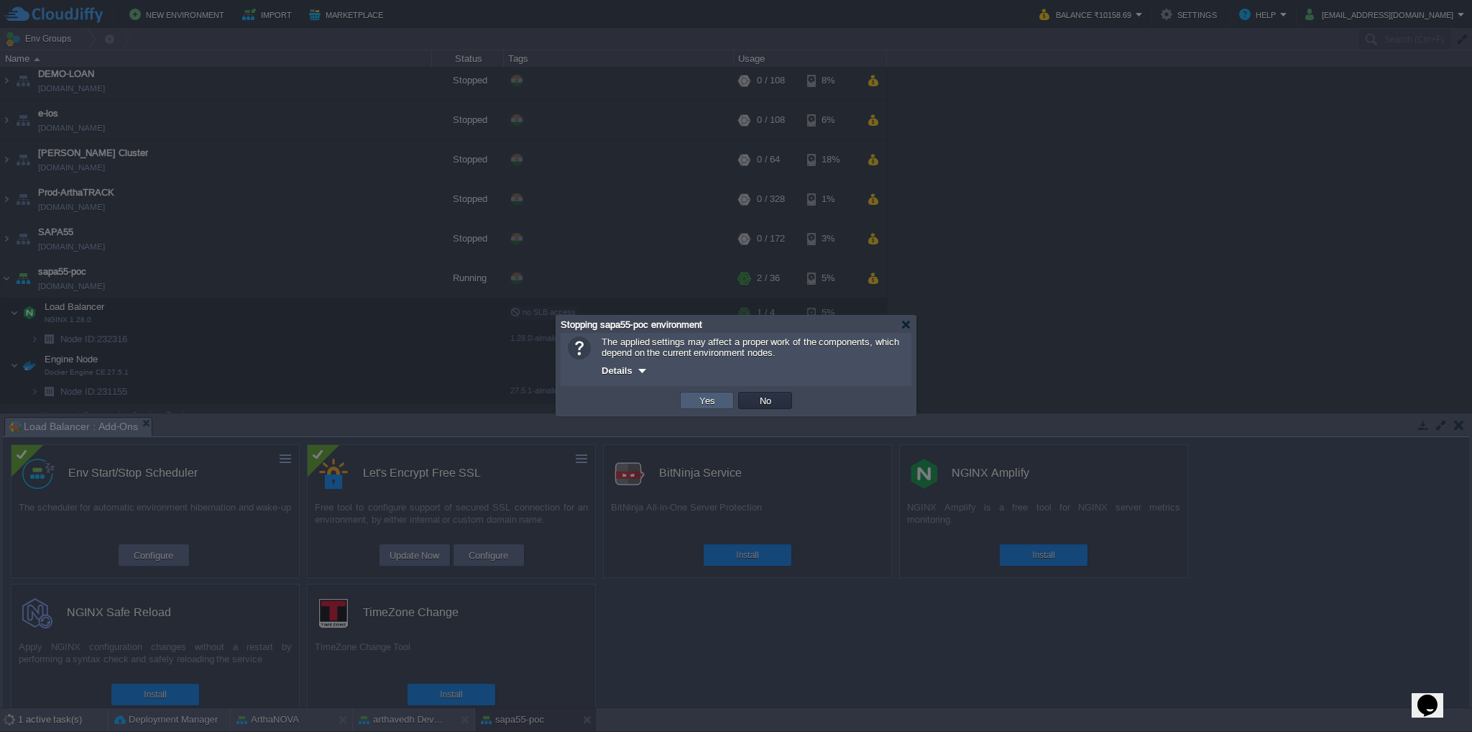
click at [706, 400] on button "Yes" at bounding box center [707, 400] width 24 height 13
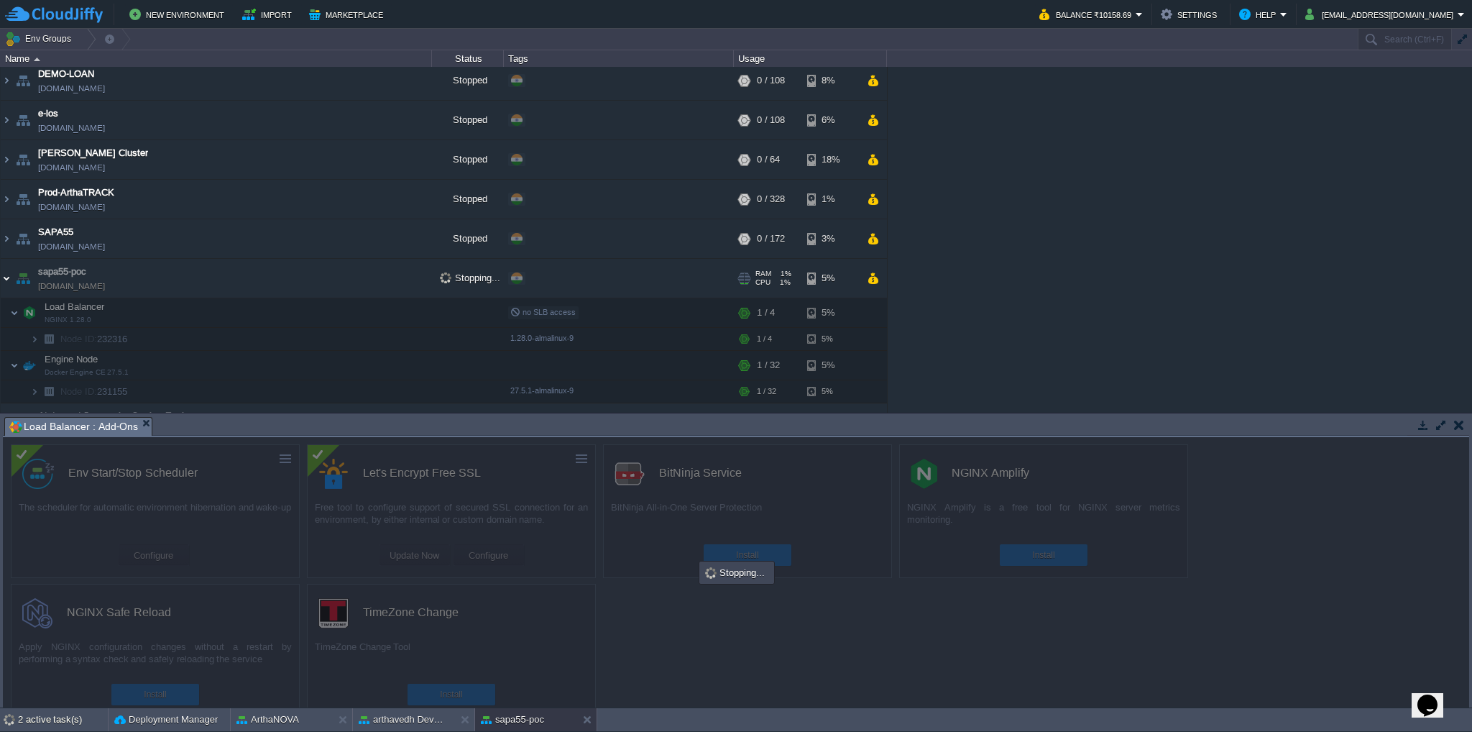
click at [7, 274] on img at bounding box center [6, 278] width 11 height 39
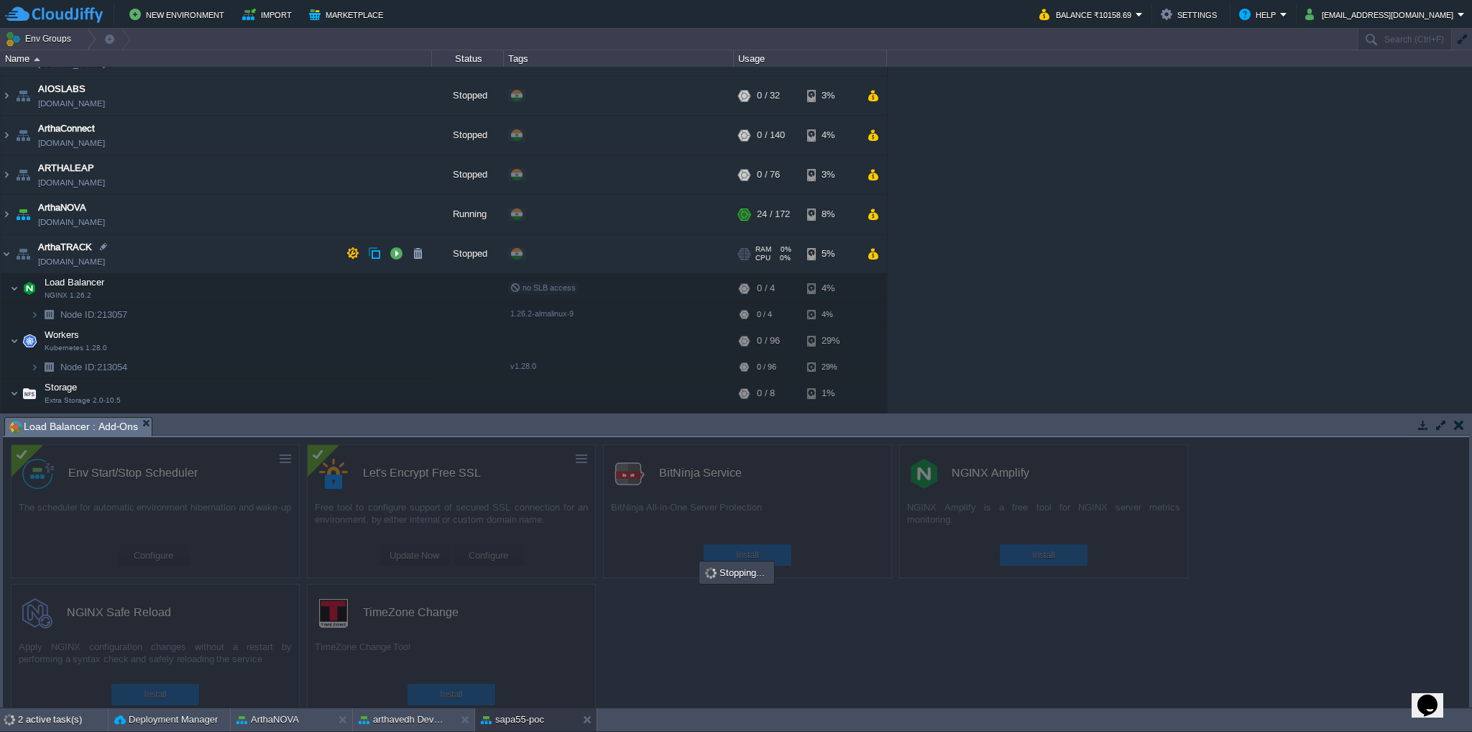
scroll to position [108, 0]
click at [4, 254] on img at bounding box center [6, 255] width 11 height 39
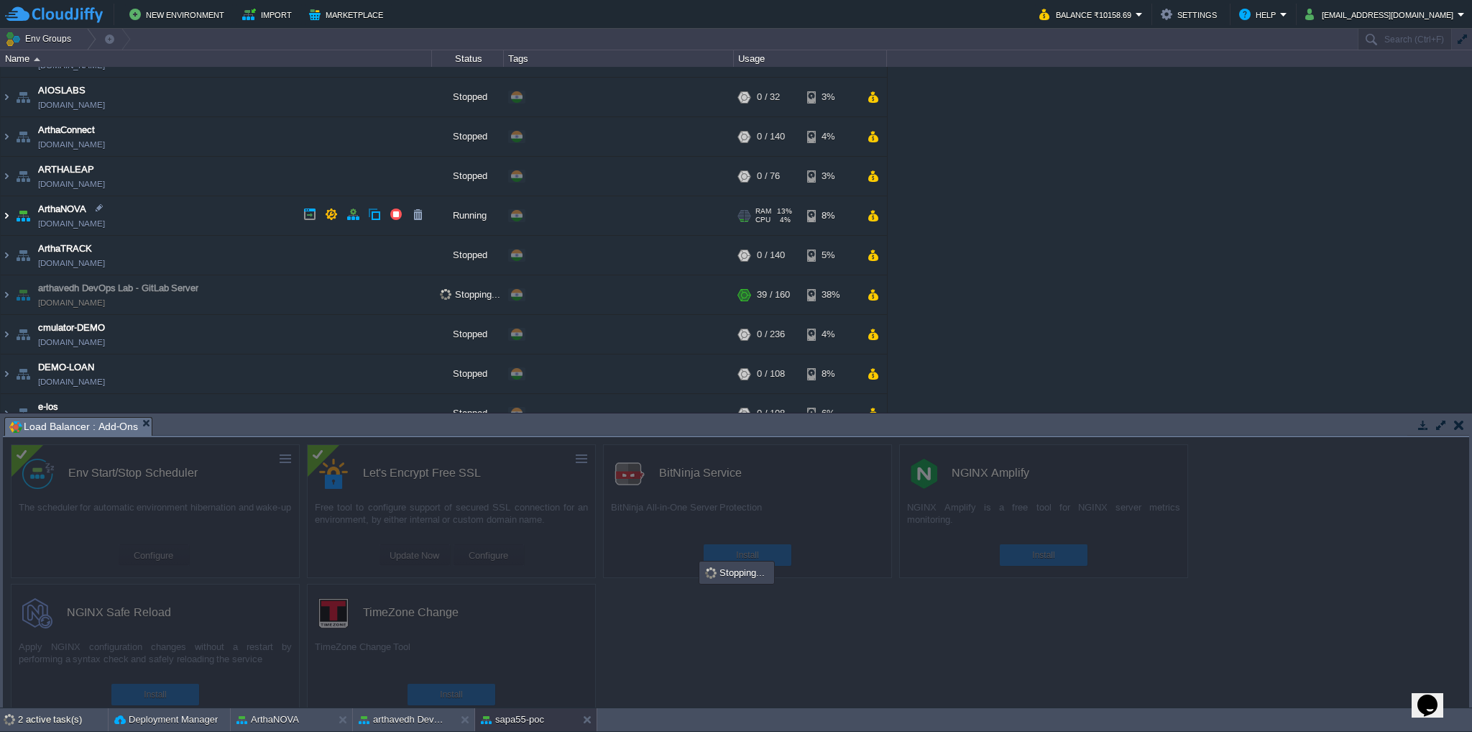
click at [4, 212] on img at bounding box center [6, 215] width 11 height 39
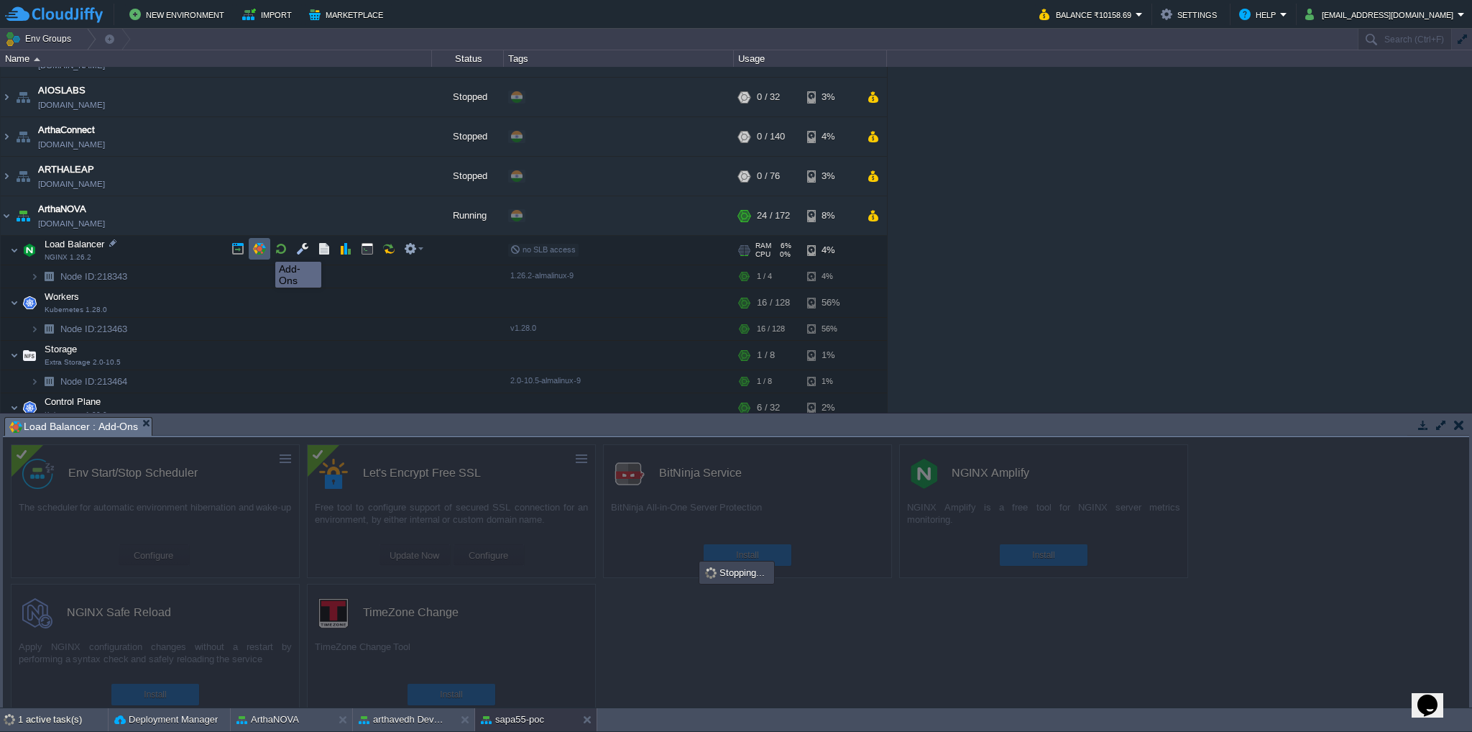
click at [262, 250] on button "button" at bounding box center [259, 248] width 13 height 13
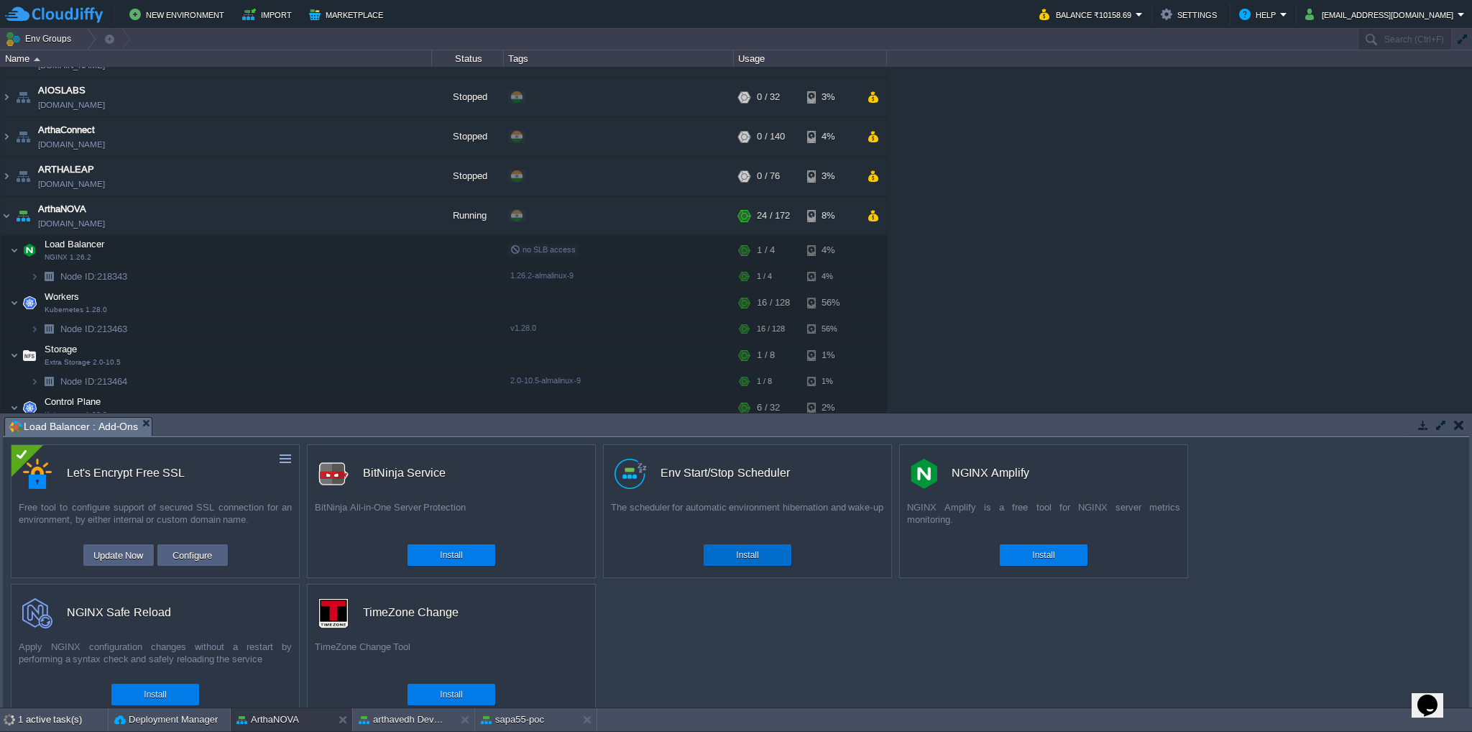
click at [755, 556] on button "Install" at bounding box center [747, 555] width 22 height 14
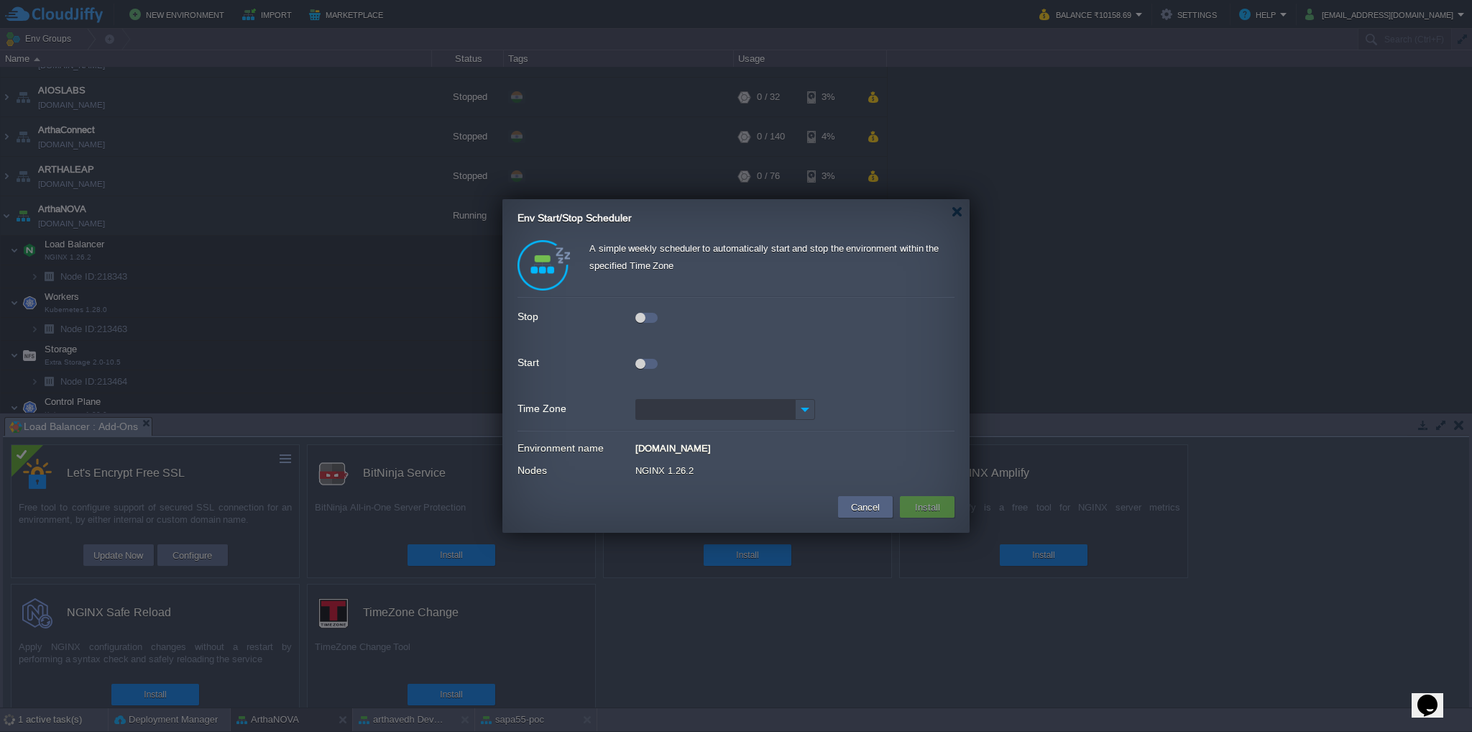
click at [653, 317] on div at bounding box center [646, 318] width 22 height 10
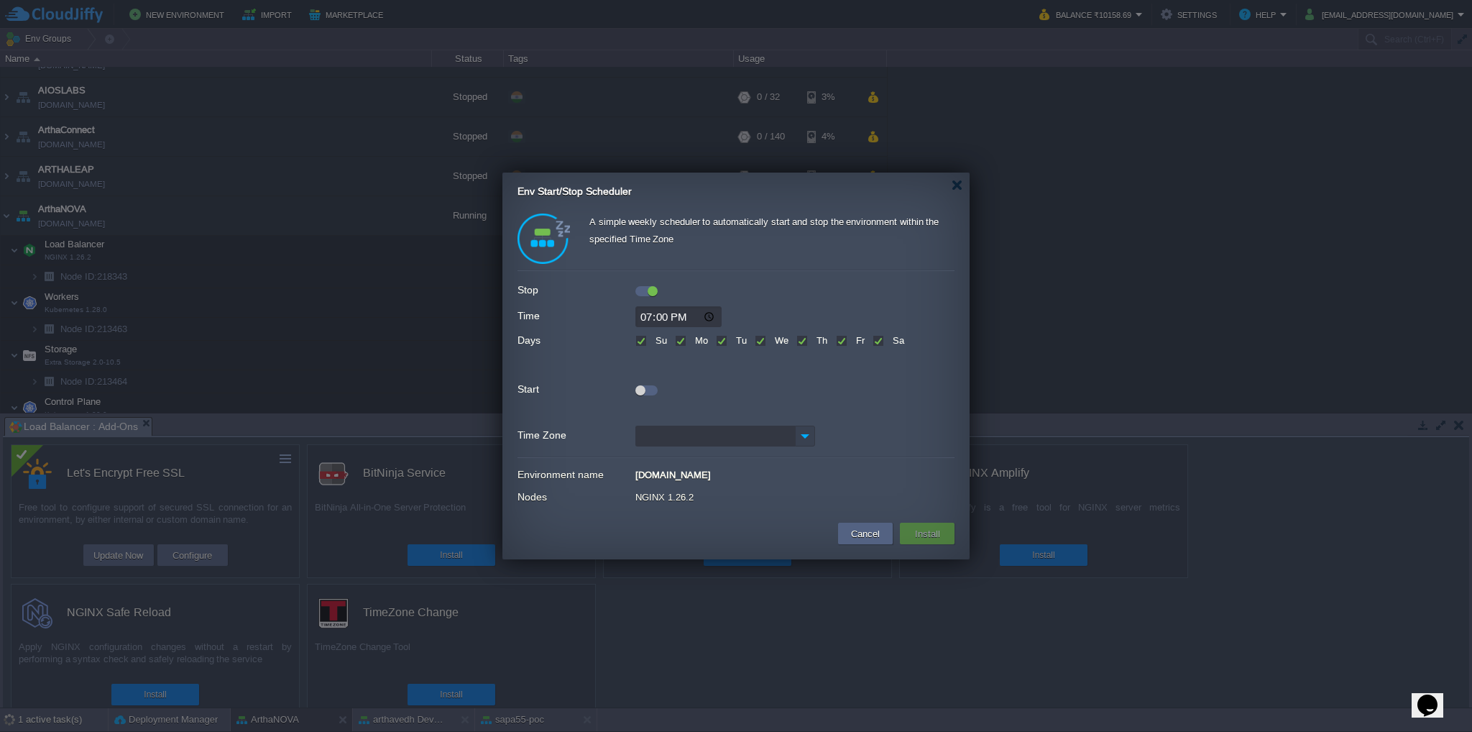
click at [814, 441] on img at bounding box center [805, 435] width 20 height 21
type input "IST (GMT+05:30)"
click at [709, 466] on div "IST (GMT+05:30)" at bounding box center [725, 459] width 178 height 24
click at [924, 533] on button "Install" at bounding box center [928, 533] width 34 height 17
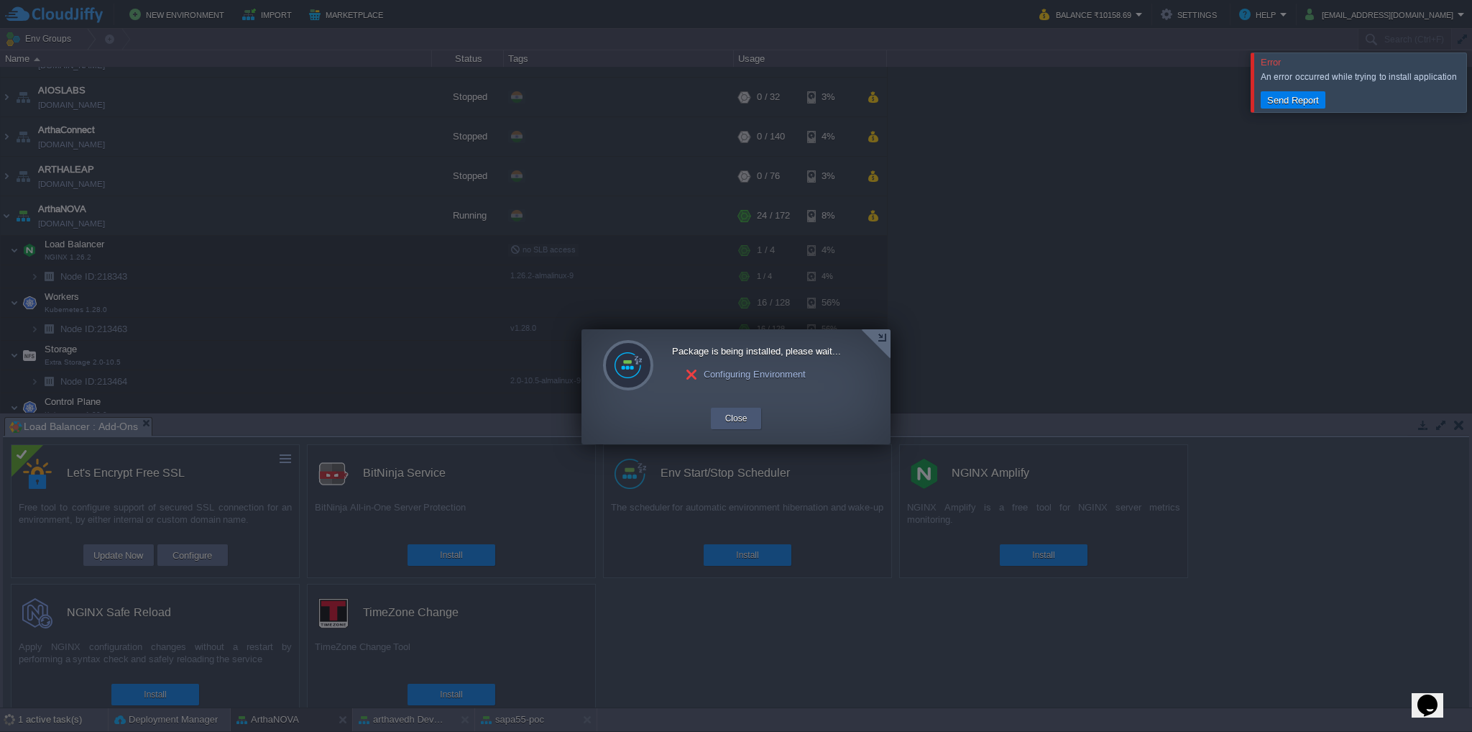
click at [725, 416] on button "Close" at bounding box center [736, 418] width 22 height 14
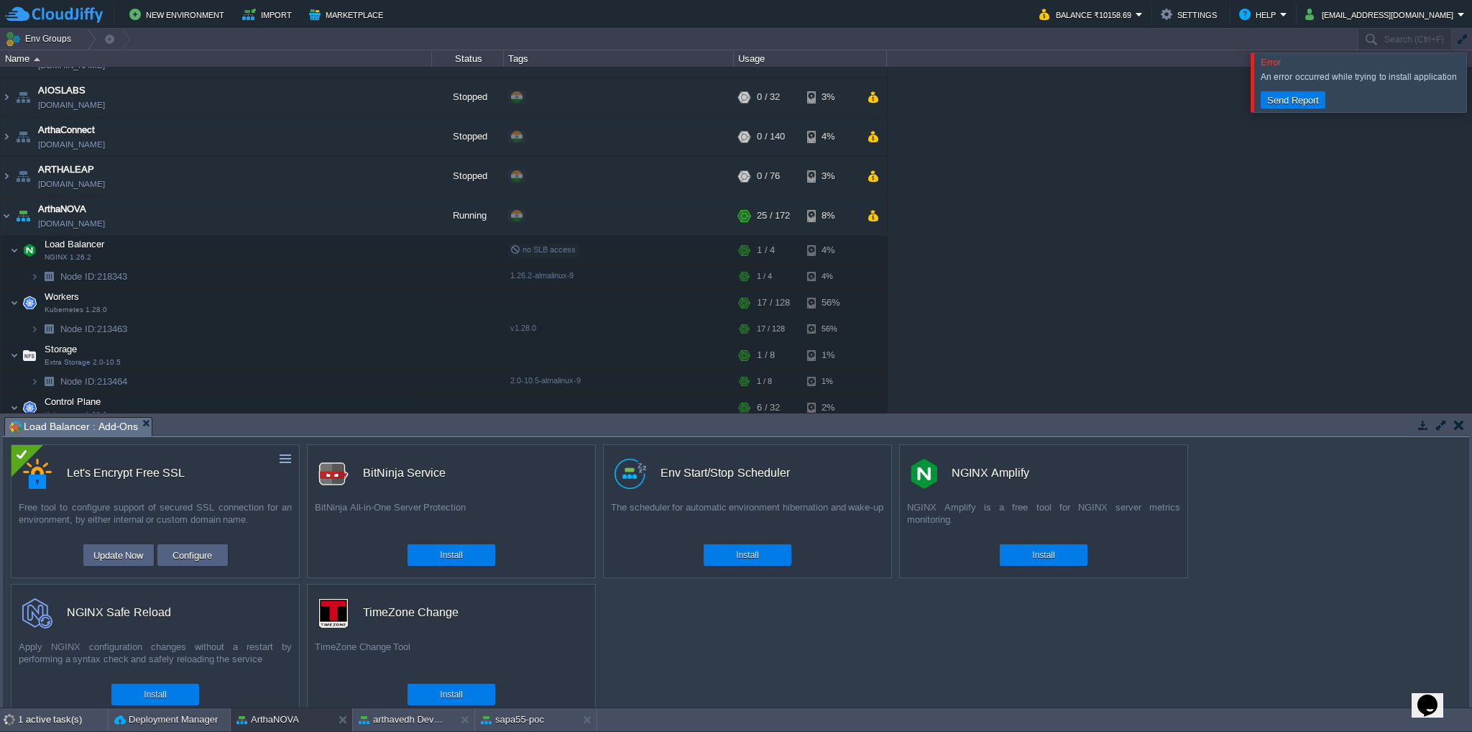
click at [1471, 81] on div at bounding box center [1489, 81] width 0 height 59
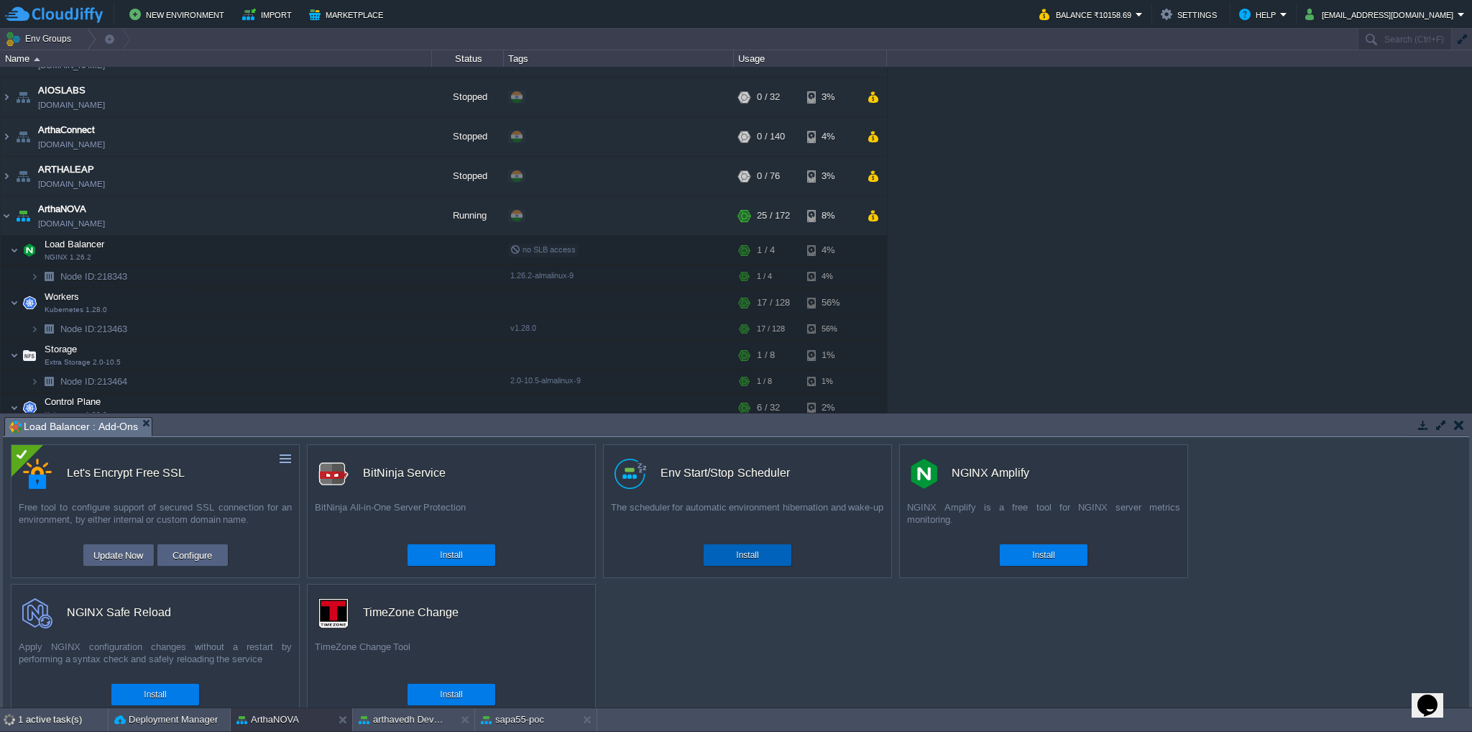
click at [745, 553] on button "Install" at bounding box center [747, 555] width 22 height 14
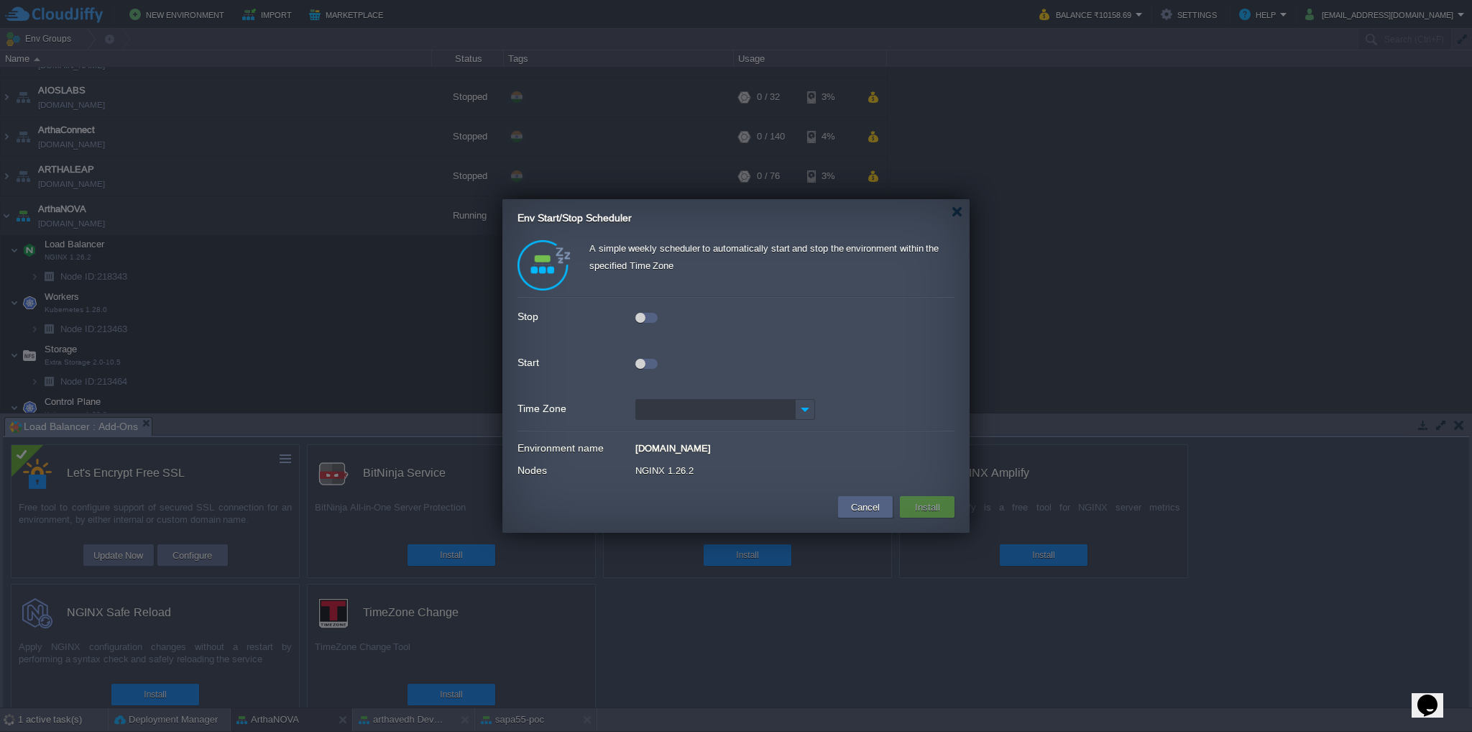
click at [649, 311] on div at bounding box center [646, 315] width 22 height 16
click at [642, 317] on div at bounding box center [640, 318] width 10 height 10
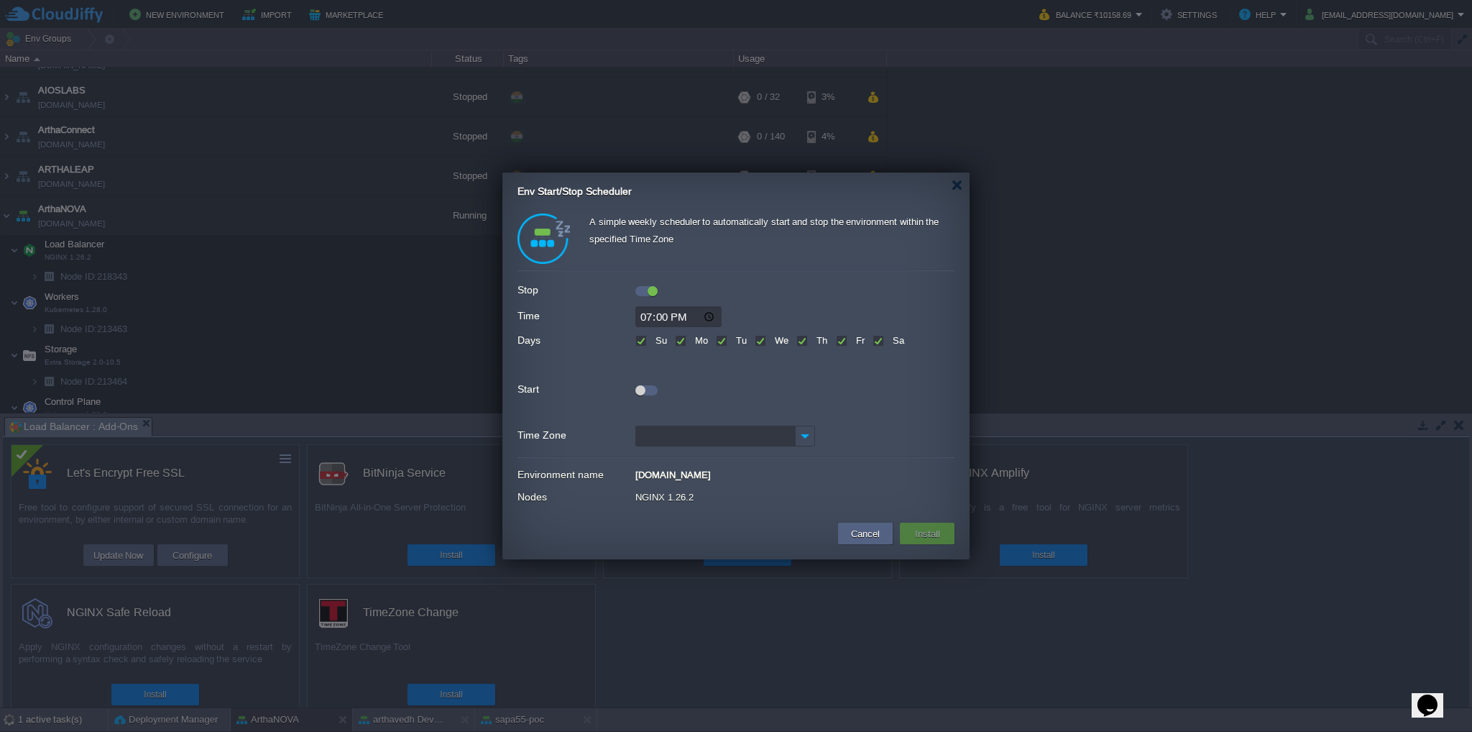
click at [765, 435] on input "Time Zone" at bounding box center [715, 435] width 160 height 21
type input "IST (GMT+05:30)"
click at [764, 457] on div "IST (GMT+05:30)" at bounding box center [725, 459] width 178 height 24
click at [936, 533] on button "Install" at bounding box center [928, 533] width 34 height 17
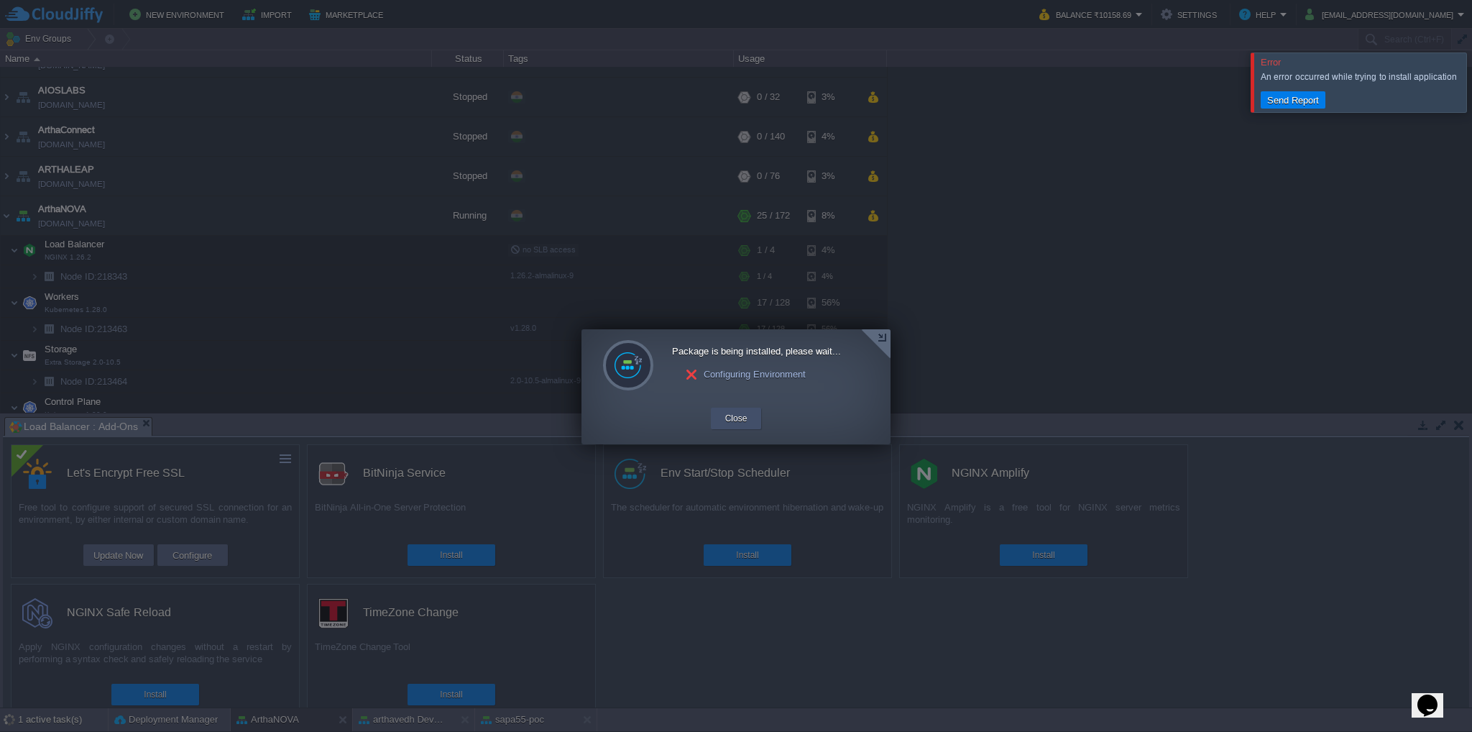
click at [742, 415] on button "Close" at bounding box center [736, 418] width 22 height 14
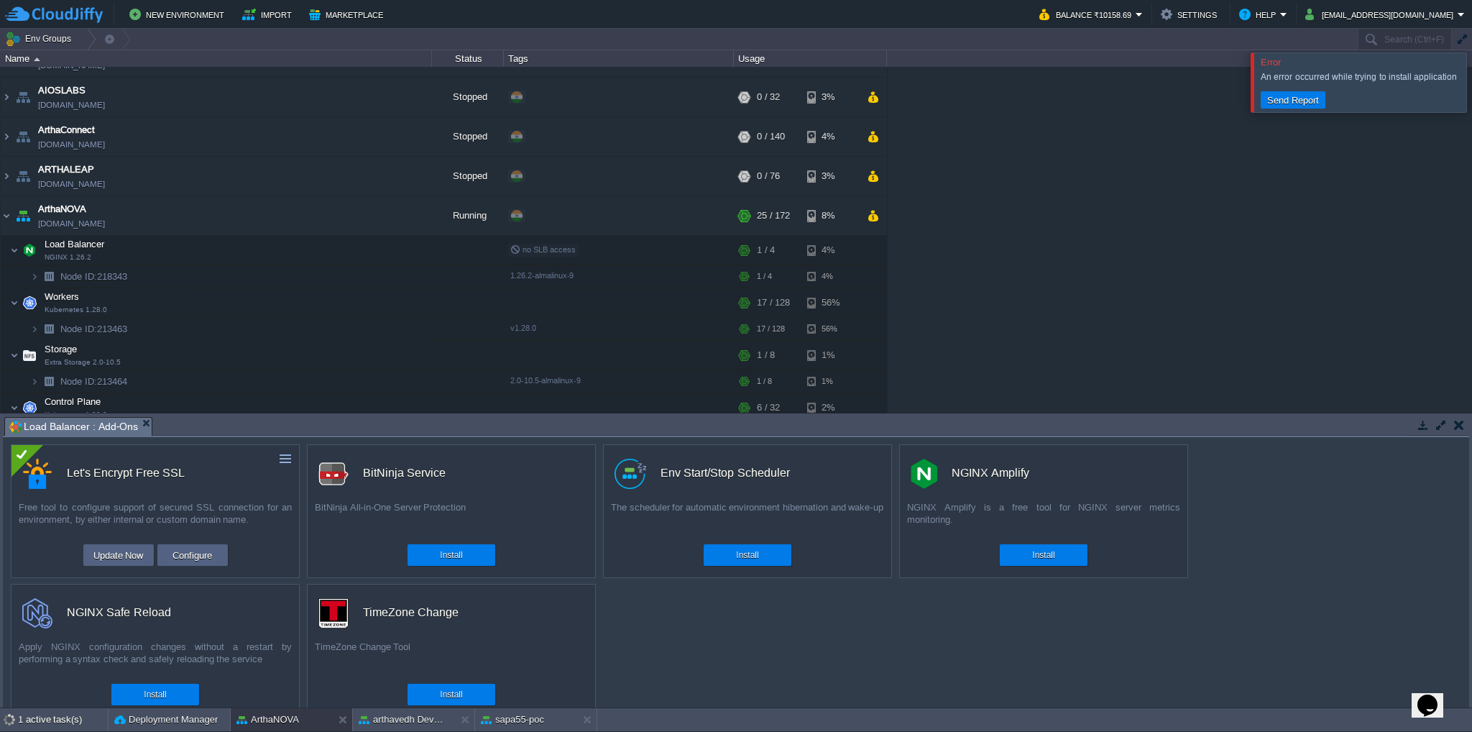
click at [1471, 80] on div at bounding box center [1489, 81] width 0 height 59
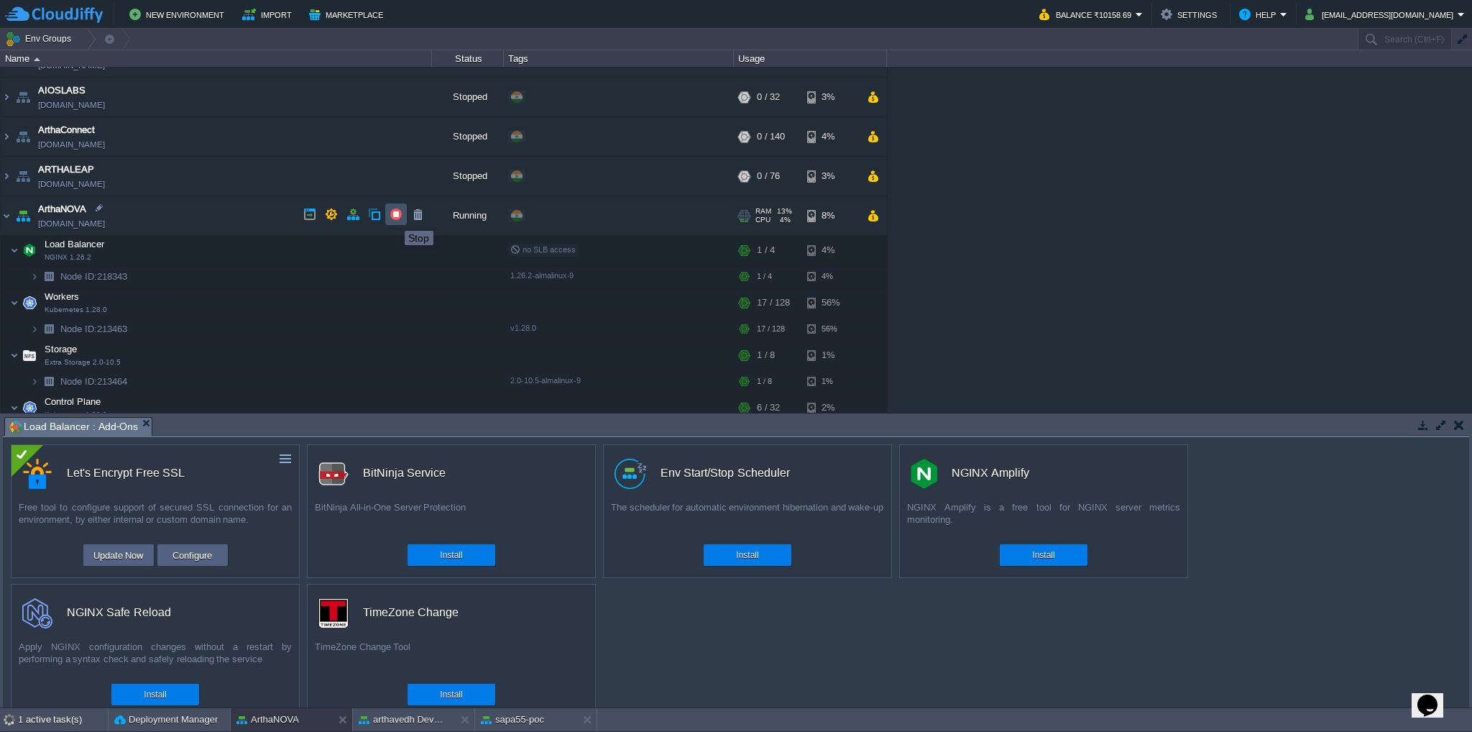
click at [394, 218] on button "button" at bounding box center [396, 214] width 13 height 13
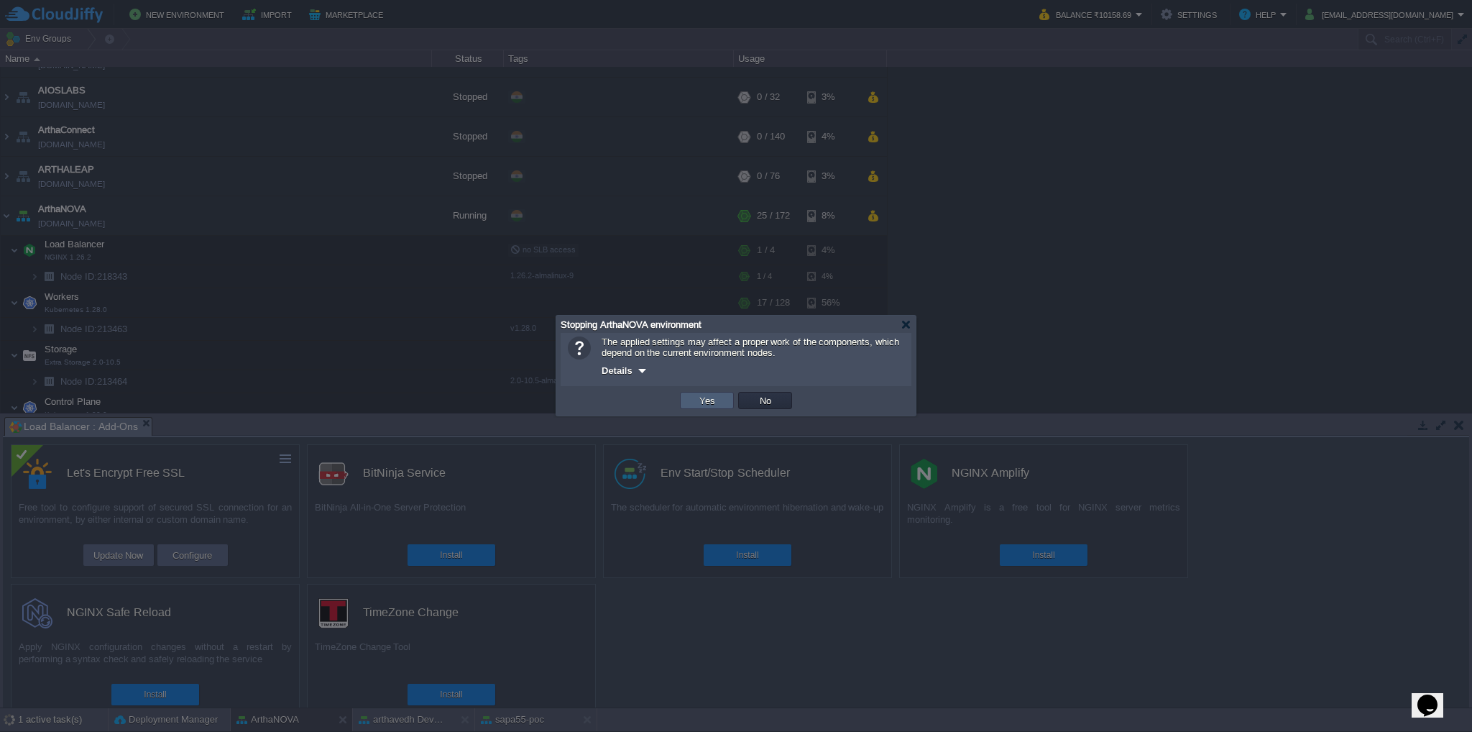
click at [720, 405] on td "Yes" at bounding box center [707, 400] width 54 height 17
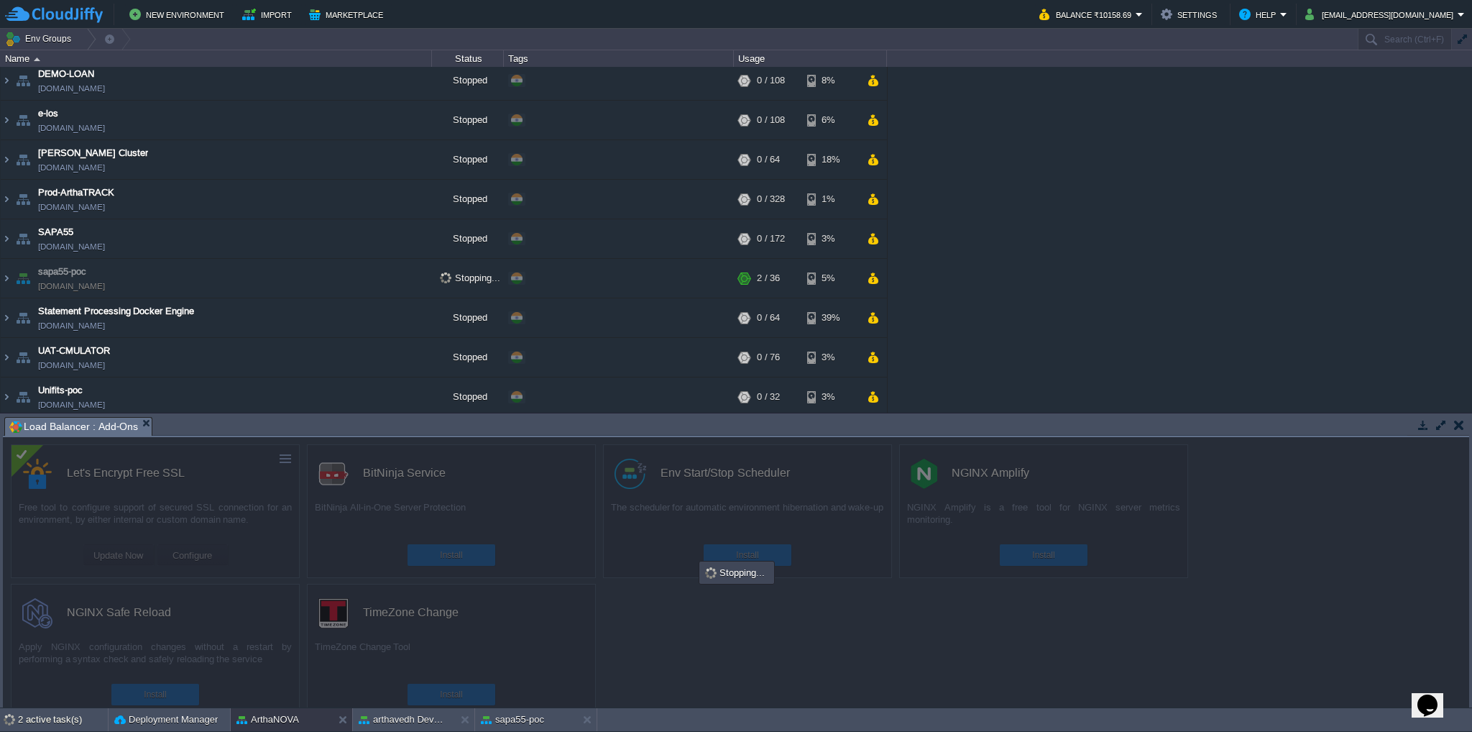
scroll to position [611, 0]
